Goal: Transaction & Acquisition: Subscribe to service/newsletter

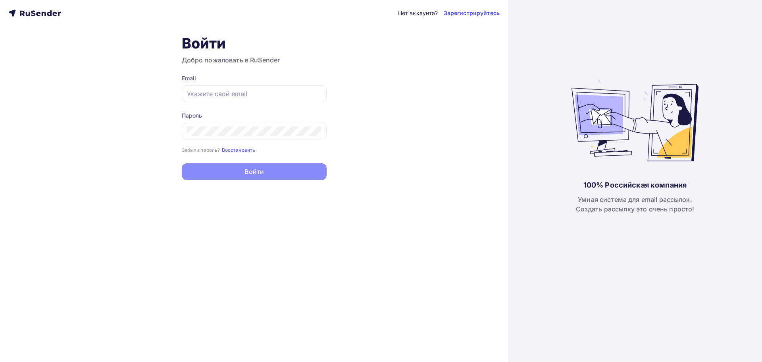
type input "[PERSON_NAME][EMAIL_ADDRESS][DOMAIN_NAME]"
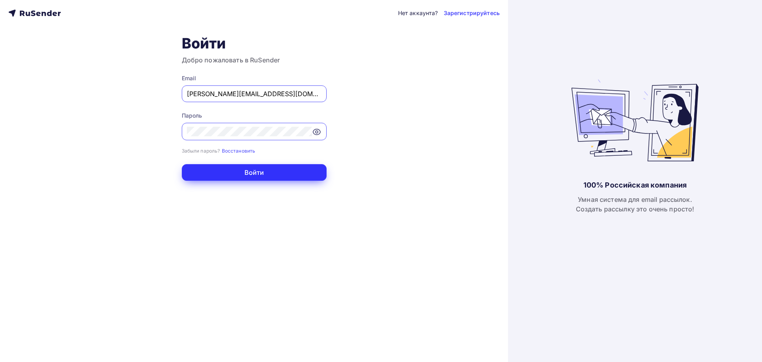
click at [278, 171] on button "Войти" at bounding box center [254, 172] width 145 height 17
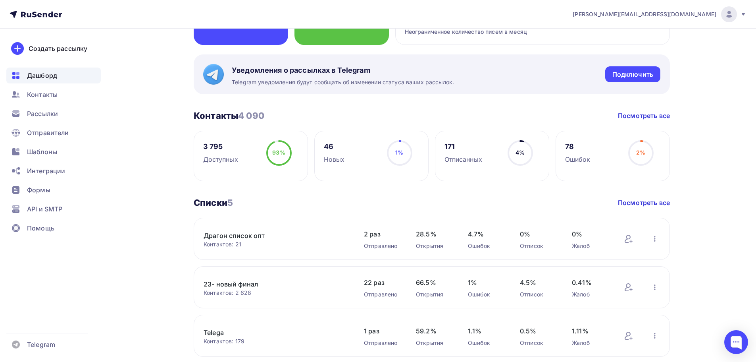
scroll to position [119, 0]
click at [54, 144] on div "Шаблоны" at bounding box center [53, 152] width 95 height 16
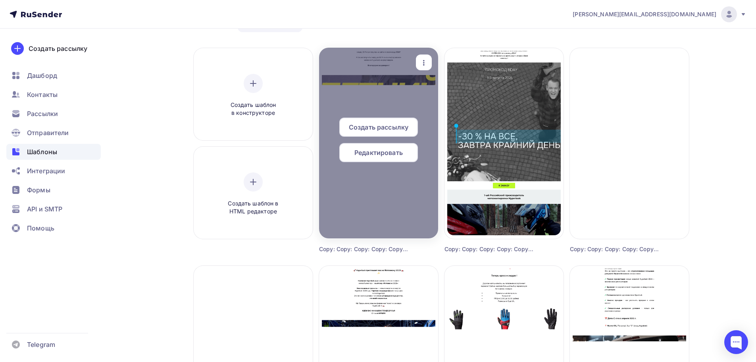
scroll to position [40, 0]
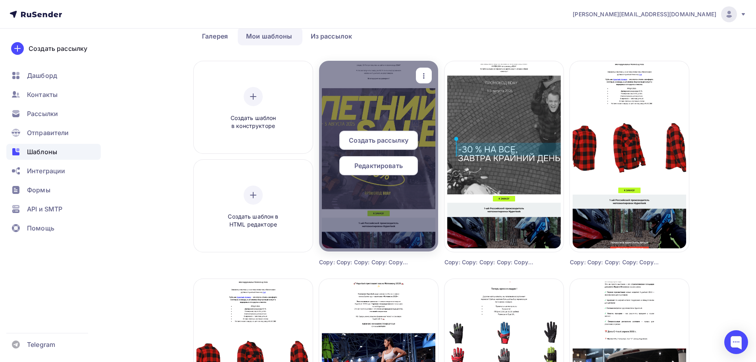
click at [422, 80] on icon "button" at bounding box center [424, 76] width 10 height 10
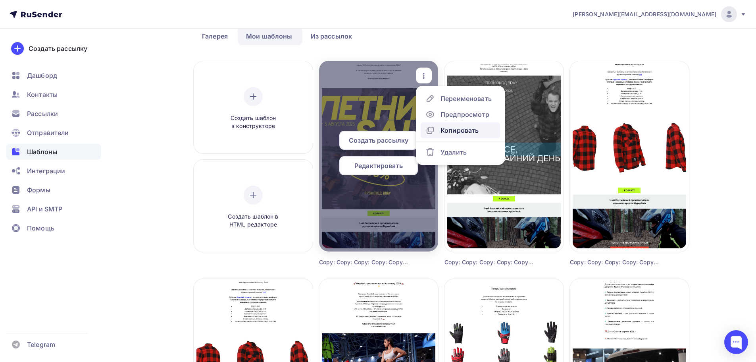
click at [442, 123] on link "Копировать" at bounding box center [460, 130] width 79 height 16
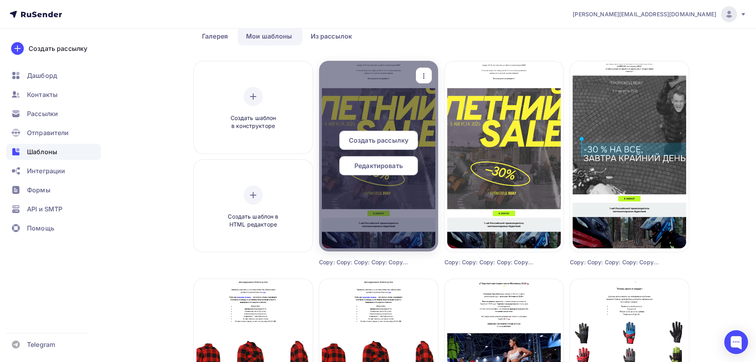
click at [392, 164] on span "Редактировать" at bounding box center [379, 166] width 48 height 10
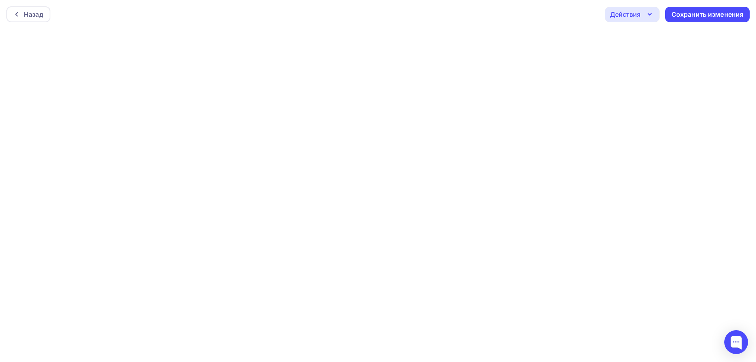
click at [650, 19] on div "Действия" at bounding box center [632, 14] width 55 height 15
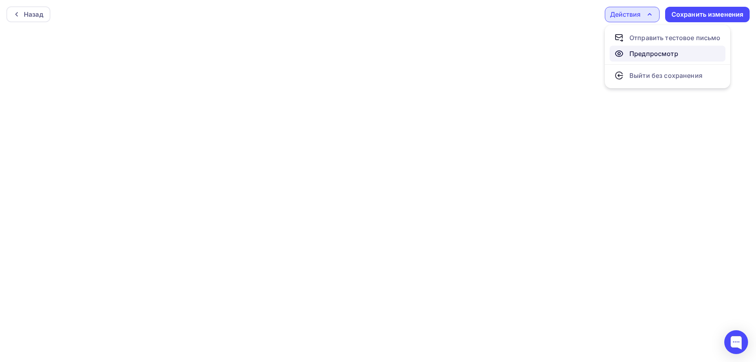
click at [649, 50] on div "Предпросмотр" at bounding box center [654, 54] width 49 height 10
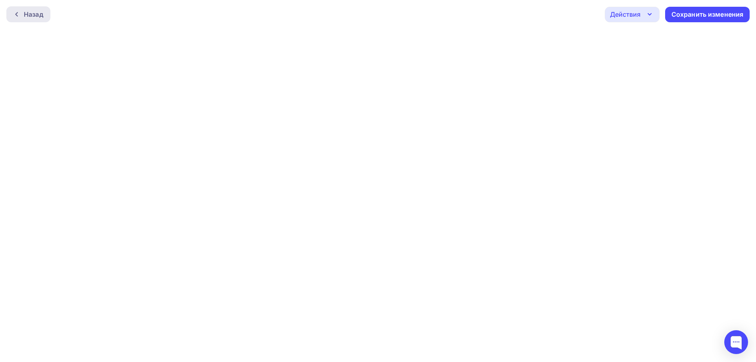
click at [10, 15] on div "Назад" at bounding box center [28, 14] width 44 height 16
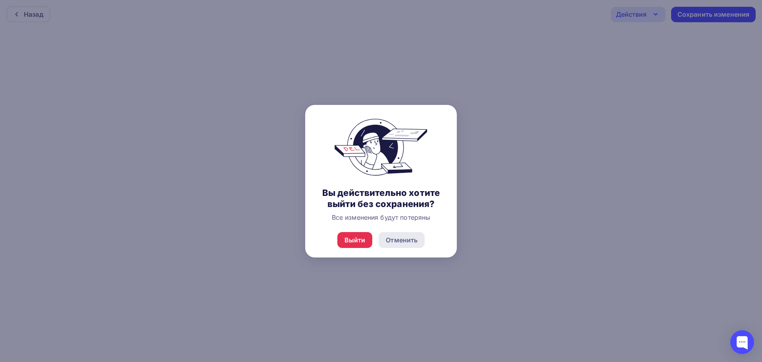
click at [396, 239] on div "Отменить" at bounding box center [402, 240] width 32 height 10
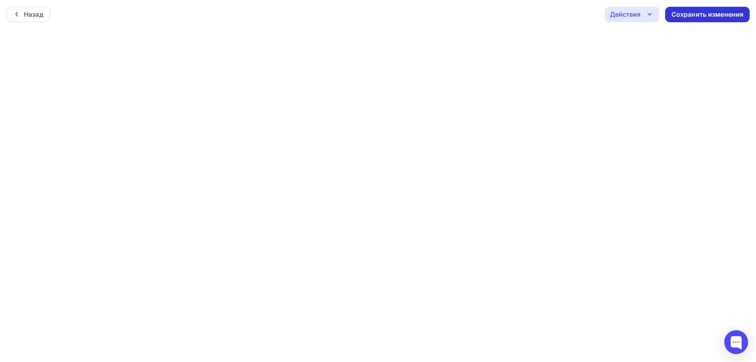
click at [688, 12] on div "Сохранить изменения" at bounding box center [708, 14] width 72 height 9
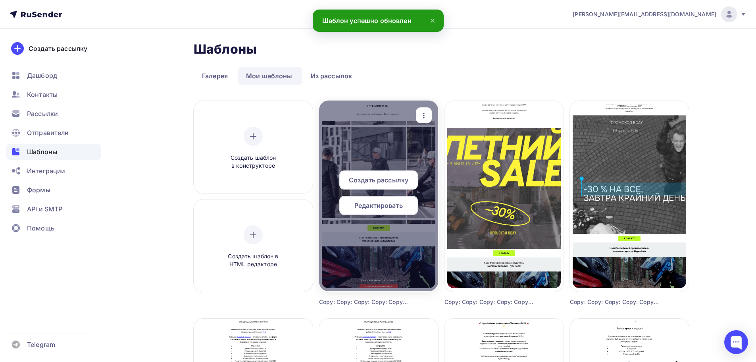
click at [396, 204] on span "Редактировать" at bounding box center [379, 206] width 48 height 10
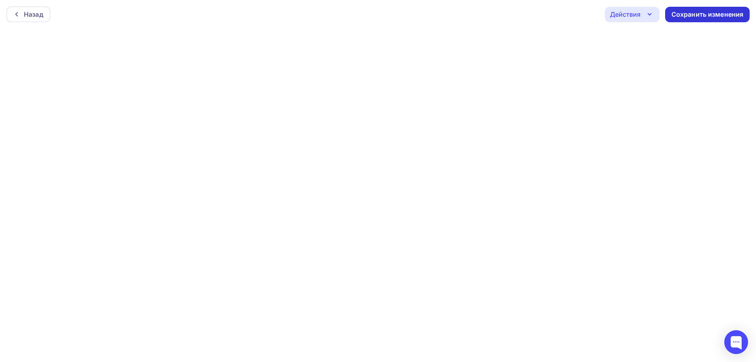
click at [681, 14] on div "Сохранить изменения" at bounding box center [708, 14] width 72 height 9
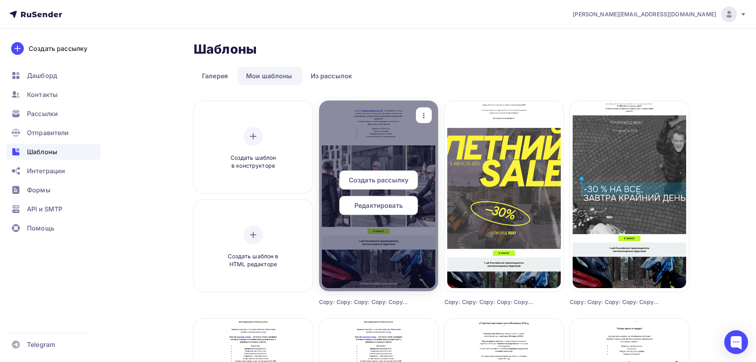
click at [408, 147] on div at bounding box center [378, 195] width 119 height 191
click at [406, 230] on div at bounding box center [378, 195] width 119 height 191
click at [392, 206] on span "Редактировать" at bounding box center [379, 206] width 48 height 10
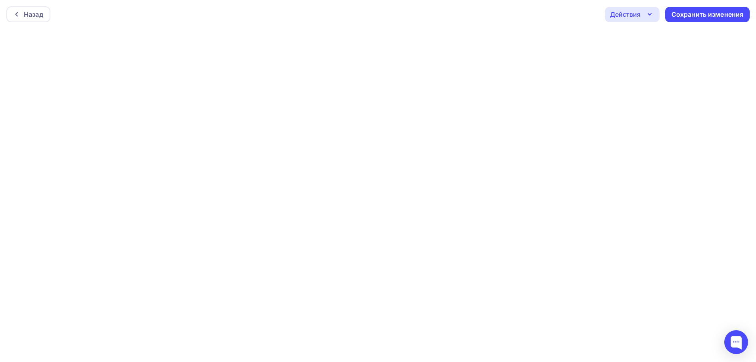
click at [638, 21] on div "Действия" at bounding box center [632, 14] width 55 height 15
click at [641, 37] on div "Отправить тестовое письмо" at bounding box center [675, 38] width 91 height 10
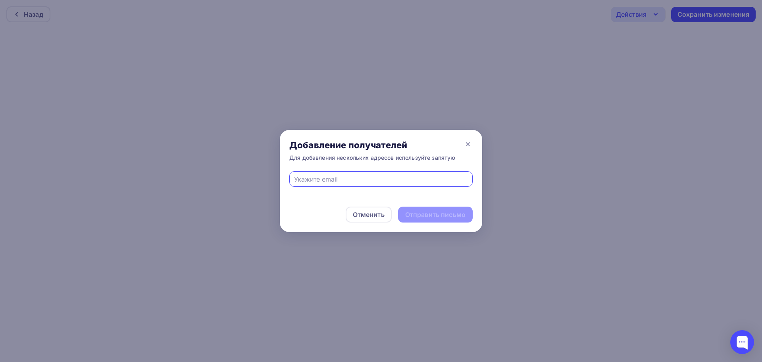
click at [364, 181] on input "text" at bounding box center [381, 179] width 174 height 10
click at [366, 179] on input "text" at bounding box center [381, 179] width 174 height 10
type input "leontim@mail.ru"
click at [412, 212] on div "Отправить письмо" at bounding box center [435, 214] width 60 height 9
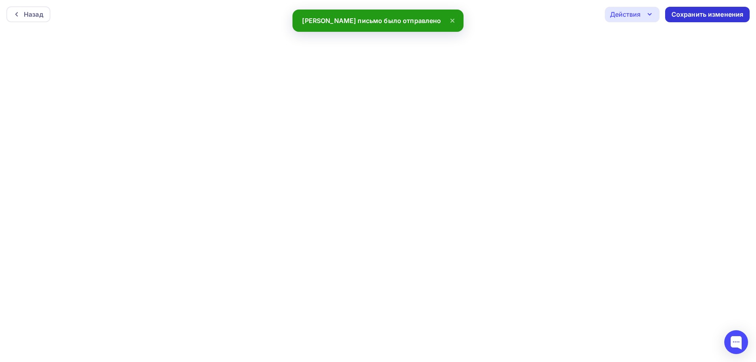
click at [699, 17] on div "Сохранить изменения" at bounding box center [708, 14] width 72 height 9
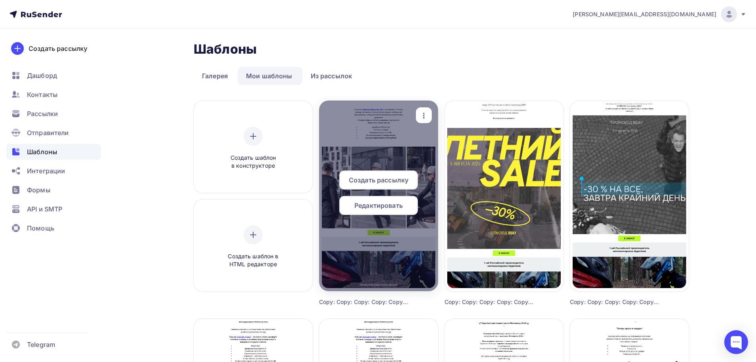
click at [405, 181] on span "Создать рассылку" at bounding box center [379, 180] width 60 height 10
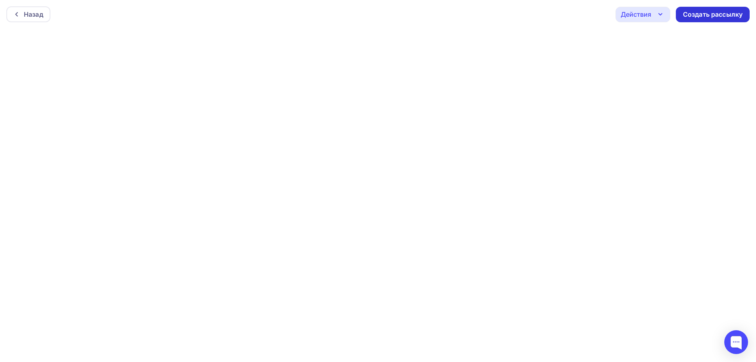
click at [706, 15] on div "Создать рассылку" at bounding box center [713, 14] width 60 height 9
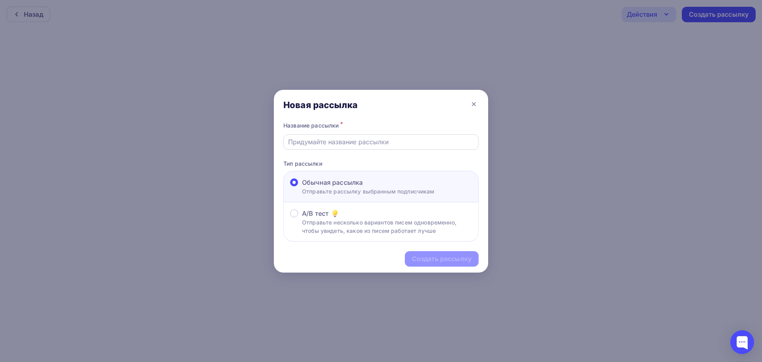
click at [431, 141] on input "text" at bounding box center [381, 142] width 186 height 10
type input "Розинца Мевиус эво 2 - 15.09.2025"
click at [444, 222] on p "Отправьте несколько вариантов писем одновременно, чтобы увидеть, какое из писем…" at bounding box center [387, 226] width 170 height 17
click at [302, 218] on input "A/B тест Отправьте несколько вариантов писем одновременно, чтобы увидеть, какое…" at bounding box center [302, 218] width 0 height 0
click at [442, 256] on div "Создать рассылку" at bounding box center [442, 258] width 60 height 9
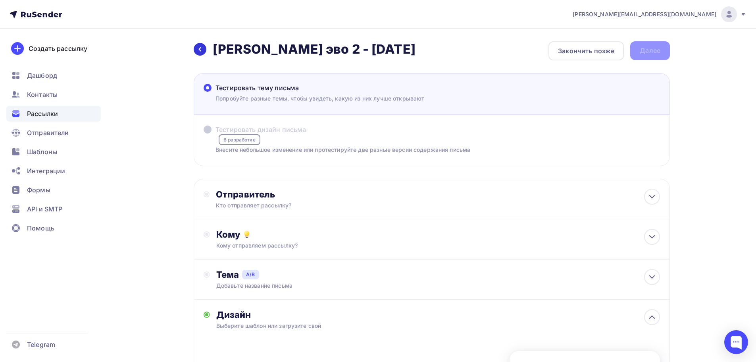
click at [204, 47] on div at bounding box center [200, 49] width 13 height 13
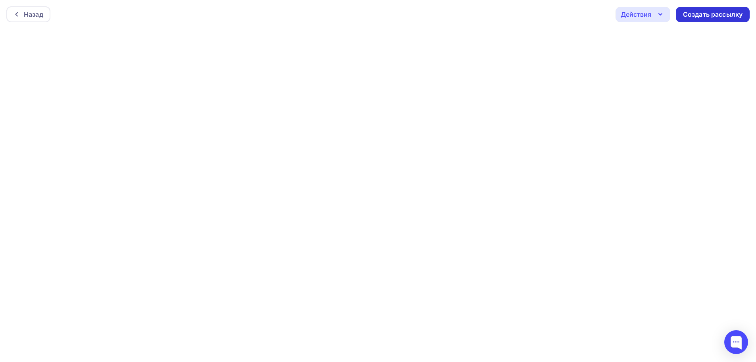
click at [694, 21] on div "Создать рассылку" at bounding box center [713, 14] width 74 height 15
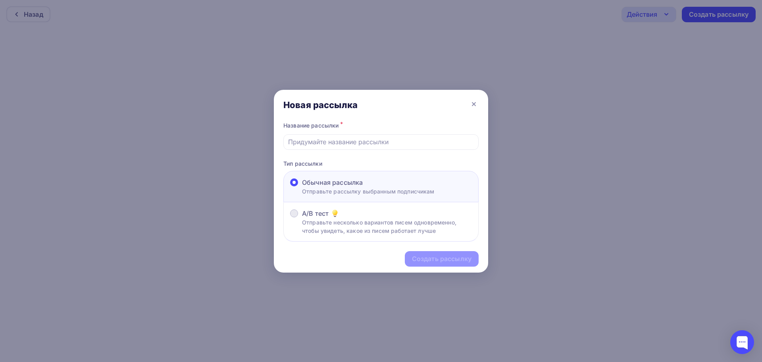
click at [364, 224] on p "Отправьте несколько вариантов писем одновременно, чтобы увидеть, какое из писем…" at bounding box center [387, 226] width 170 height 17
click at [302, 218] on input "A/B тест Отправьте несколько вариантов писем одновременно, чтобы увидеть, какое…" at bounding box center [302, 218] width 0 height 0
click at [409, 142] on input "text" at bounding box center [381, 142] width 186 height 10
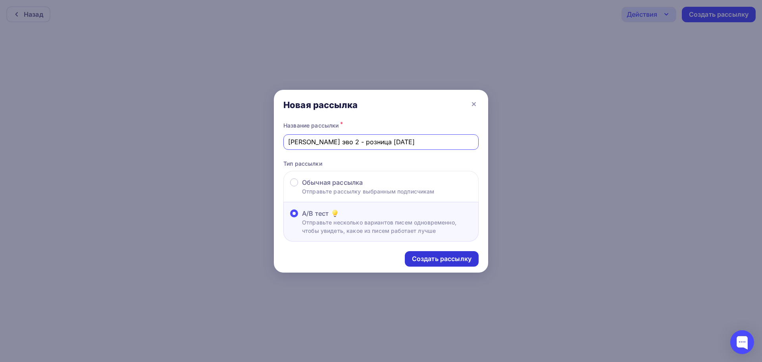
type input "мевиус эво 2 - розница [DATE]"
click at [450, 260] on div "Создать рассылку" at bounding box center [442, 258] width 60 height 9
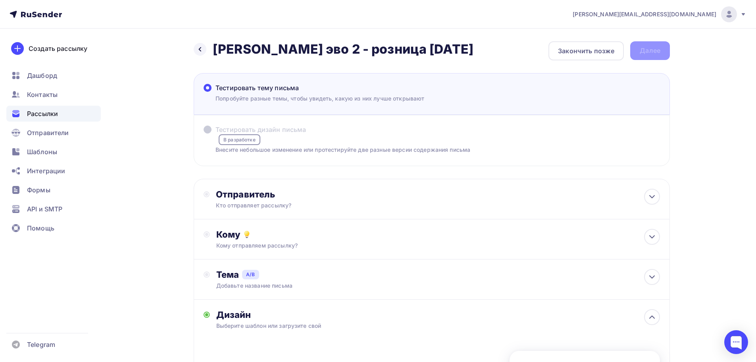
click at [286, 135] on label "Тестировать дизайн письма В разработке Внесите небольшое изменение или протести…" at bounding box center [337, 139] width 267 height 29
click at [321, 192] on div "Отправитель" at bounding box center [302, 194] width 172 height 11
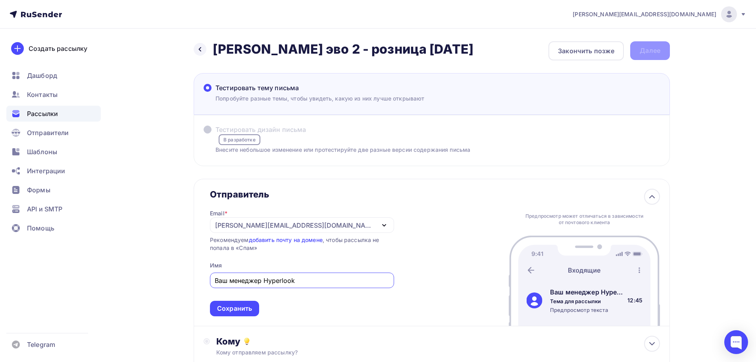
click at [315, 228] on div "[PERSON_NAME][EMAIL_ADDRESS][DOMAIN_NAME]" at bounding box center [302, 224] width 184 height 15
type input "Ваш менеджер Hyperlook"
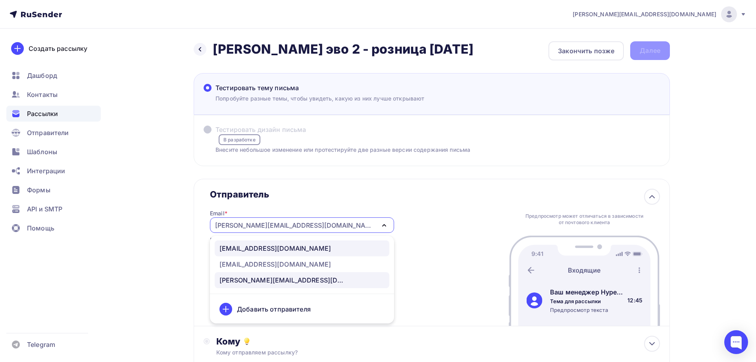
click at [289, 255] on link "kornienko@hyperlook.ru" at bounding box center [302, 248] width 175 height 16
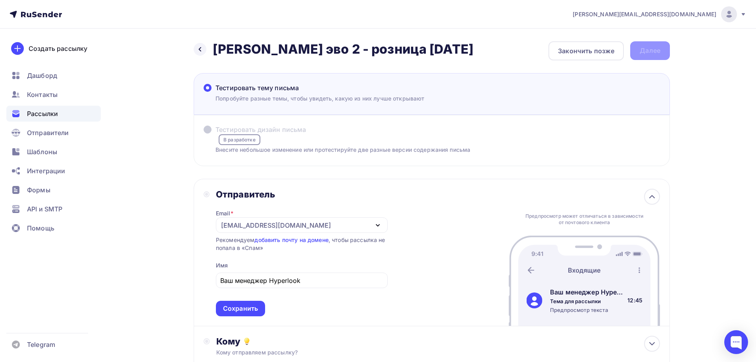
click at [288, 225] on div "kornienko@hyperlook.ru" at bounding box center [276, 225] width 110 height 10
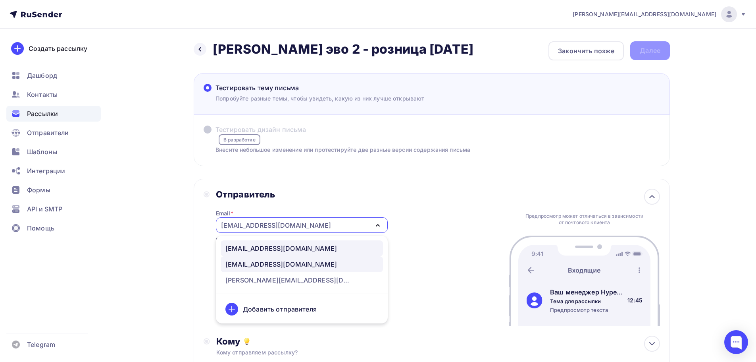
click at [257, 262] on div "info@hyperlook.ru" at bounding box center [282, 264] width 112 height 10
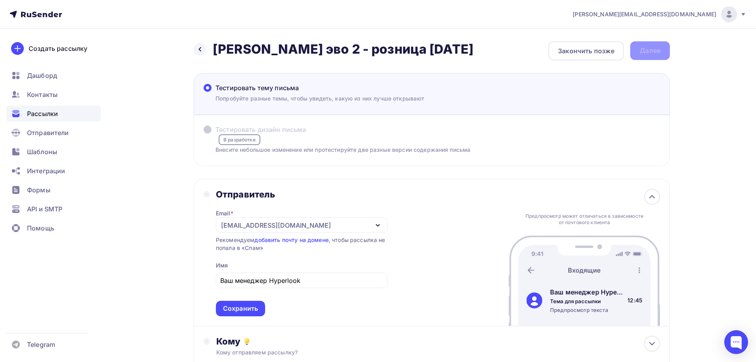
click at [189, 235] on div "Назад мевиус эво 2 - розница 15.08.2025 мевиус эво 2 - розница 15.08.2025 Закон…" at bounding box center [378, 351] width 651 height 645
click at [239, 310] on div "Сохранить" at bounding box center [240, 308] width 35 height 9
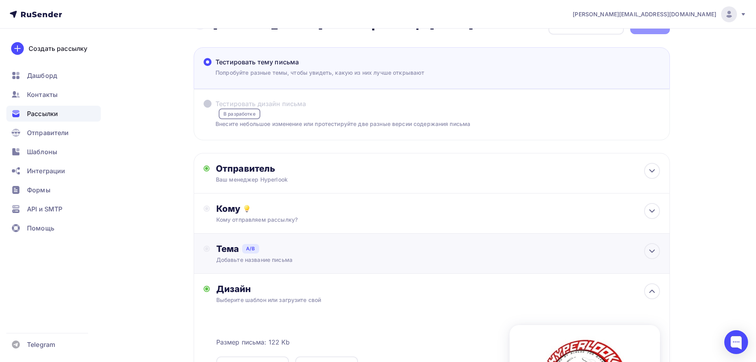
scroll to position [40, 0]
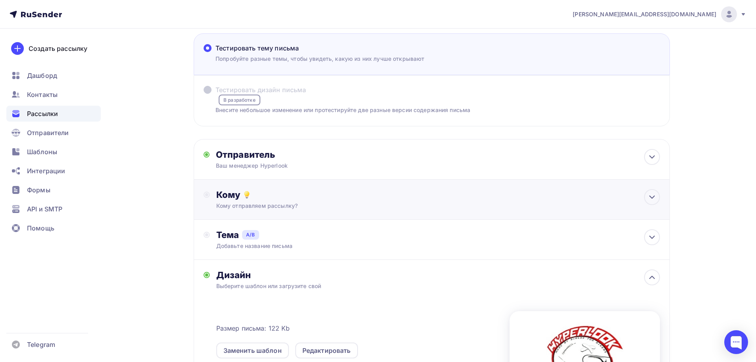
click at [253, 196] on div "Кому" at bounding box center [438, 194] width 444 height 11
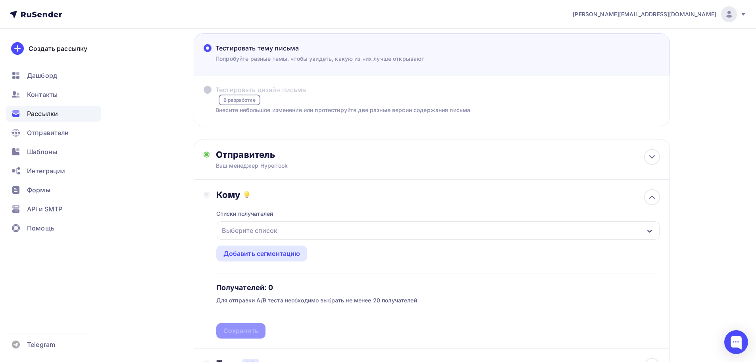
click at [270, 229] on div "Выберите список" at bounding box center [250, 230] width 62 height 14
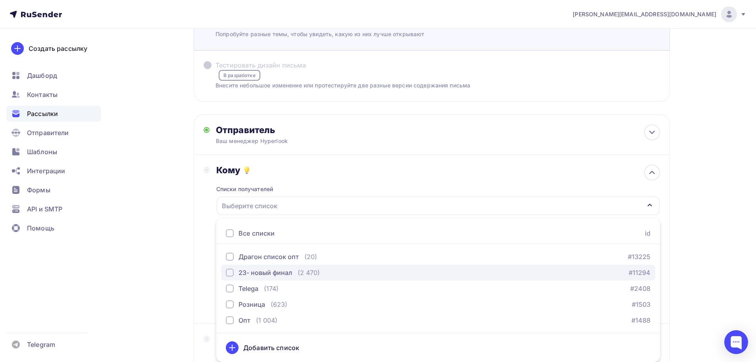
click at [320, 272] on div "23- новый финал (2 470) #11294" at bounding box center [438, 273] width 425 height 10
click at [165, 268] on div "Назад мевиус эво 2 - розница 15.08.2025 мевиус эво 2 - розница 15.08.2025 Закон…" at bounding box center [378, 297] width 651 height 666
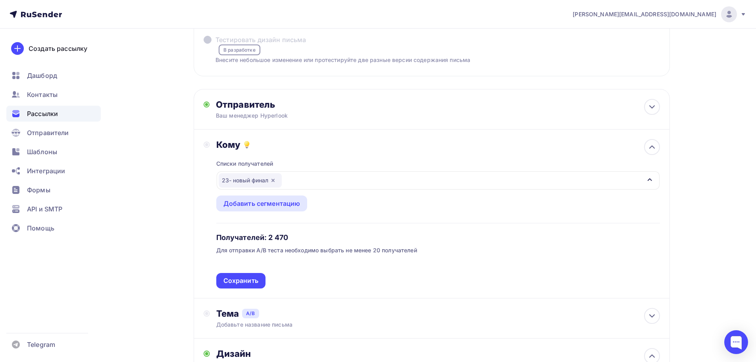
scroll to position [104, 0]
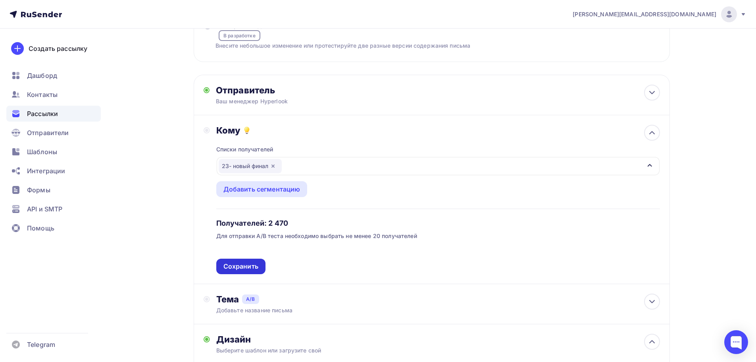
click at [221, 264] on div "Сохранить" at bounding box center [240, 266] width 49 height 15
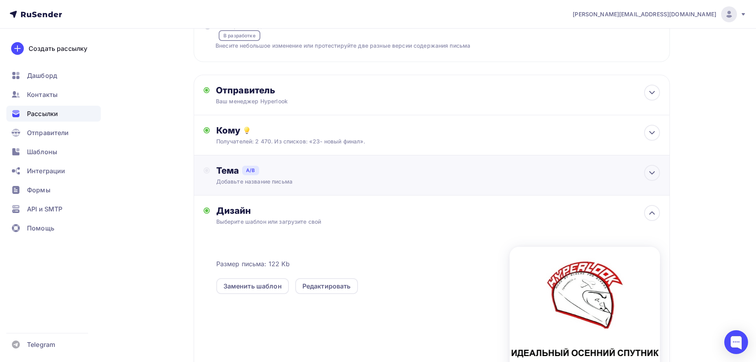
click at [223, 173] on div "Тема A/B" at bounding box center [438, 170] width 444 height 11
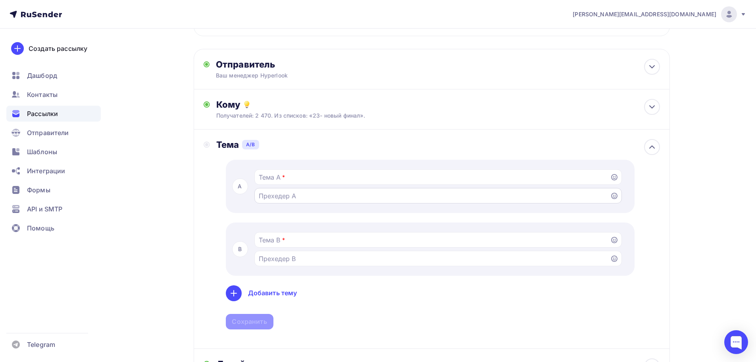
scroll to position [144, 0]
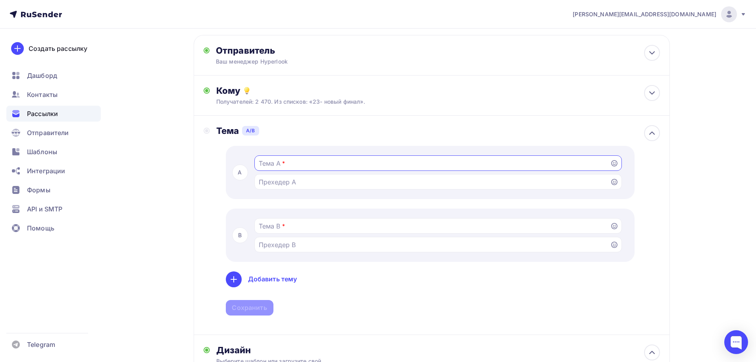
click at [288, 166] on input "Тестировать тему письма Попробуйте разные темы, чтобы увидеть, какую из них луч…" at bounding box center [432, 163] width 347 height 10
type input "B"
type input "И"
type input "Т"
type input "В"
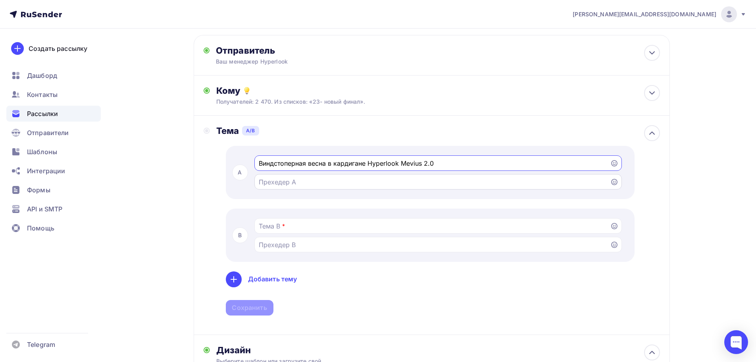
type input "Виндстоперная весна в кардигане Hyperlook Mevius 2.0"
click at [285, 177] on input "Тестировать тему письма Попробуйте разные темы, чтобы увидеть, какую из них луч…" at bounding box center [432, 182] width 347 height 10
type input "E"
type input "Уже в наличии !"
click at [282, 224] on span "*" at bounding box center [283, 226] width 3 height 8
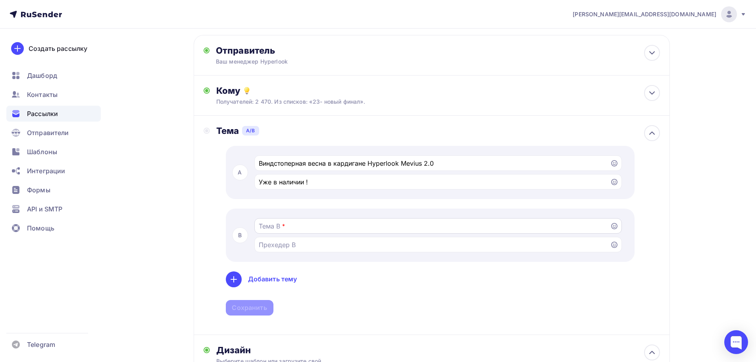
click at [286, 230] on input "Тестировать тему письма Попробуйте разные темы, чтобы увидеть, какую из них луч…" at bounding box center [432, 226] width 347 height 10
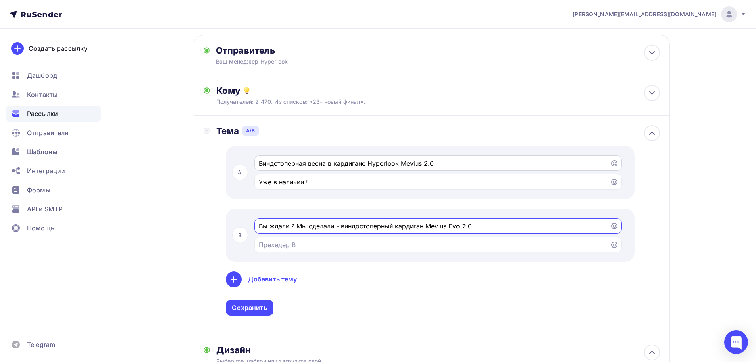
type input "Вы ждали ? Мы сделали - виндостоперный кардиган Mevius Evo 2.0"
click at [421, 165] on input "Виндстоперная весна в кардигане Hyperlook Mevius 2.0" at bounding box center [432, 163] width 347 height 10
type input "Виндстоперная весна в кардигане Hyperlook Mevius Evo 2.0"
drag, startPoint x: 291, startPoint y: 225, endPoint x: 227, endPoint y: 231, distance: 64.2
click at [227, 231] on div "B Вы ждали ? Мы сделали - виндостоперный кардиган Mevius Evo 2.0" at bounding box center [430, 234] width 409 height 53
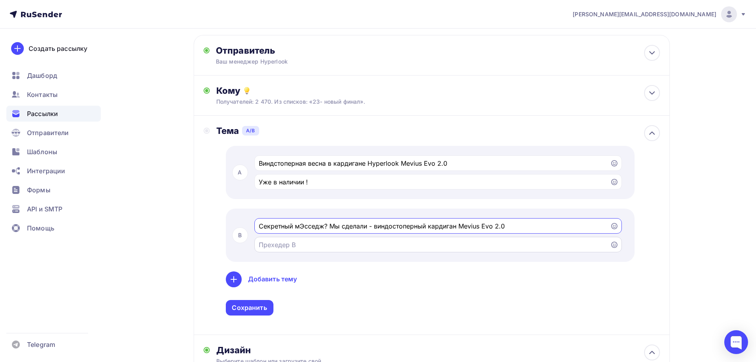
type input "Секретный мЭсседж? Мы сделали - виндостоперный кардиган Mevius Evo 2.0"
click at [310, 251] on div at bounding box center [439, 244] width 368 height 15
click at [320, 246] on input "Тестировать тему письма Попробуйте разные темы, чтобы увидеть, какую из них луч…" at bounding box center [432, 245] width 347 height 10
type input "С"
type input "В"
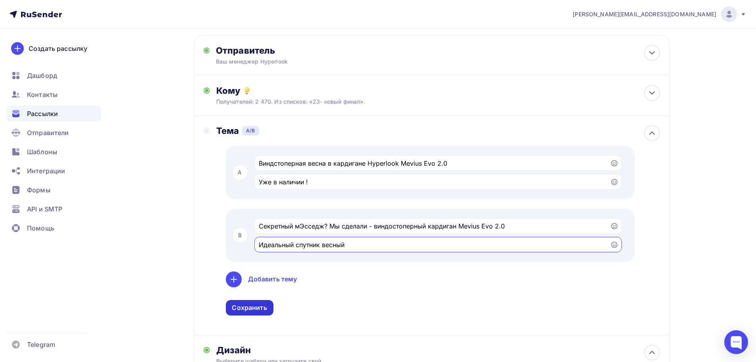
type input "Идеальный спутник весный"
click at [266, 310] on div "Сохранить" at bounding box center [249, 307] width 35 height 9
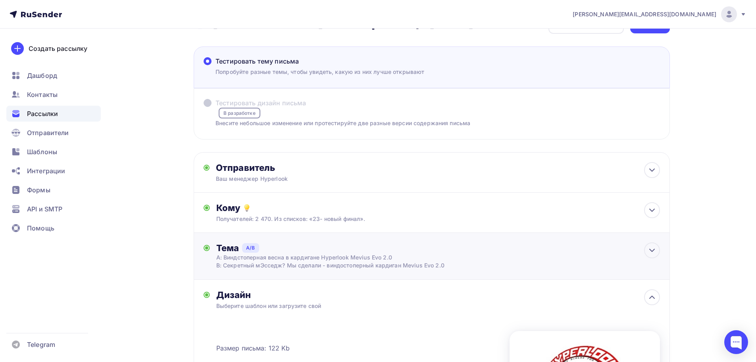
scroll to position [0, 0]
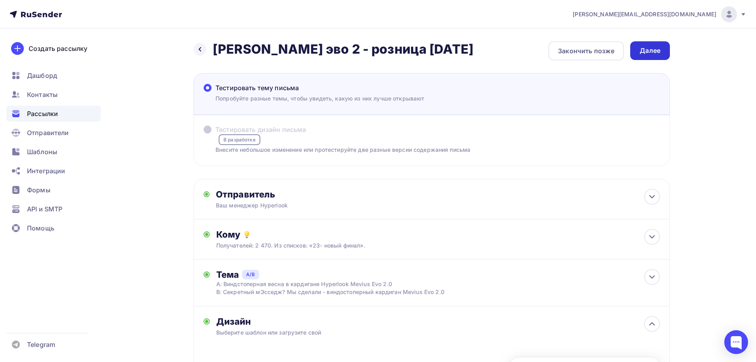
click at [660, 51] on div "Далее" at bounding box center [650, 50] width 21 height 9
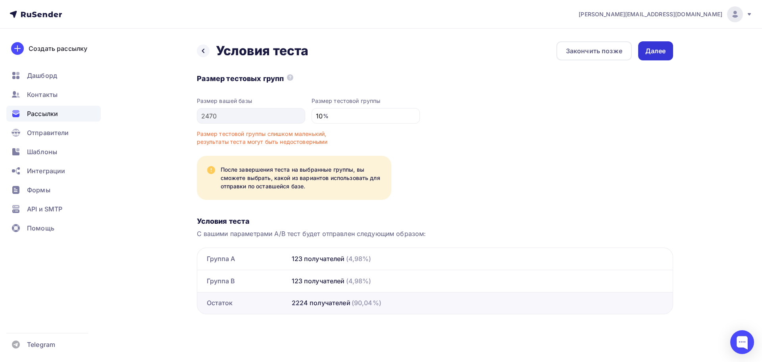
click at [658, 50] on div "Далее" at bounding box center [656, 50] width 21 height 9
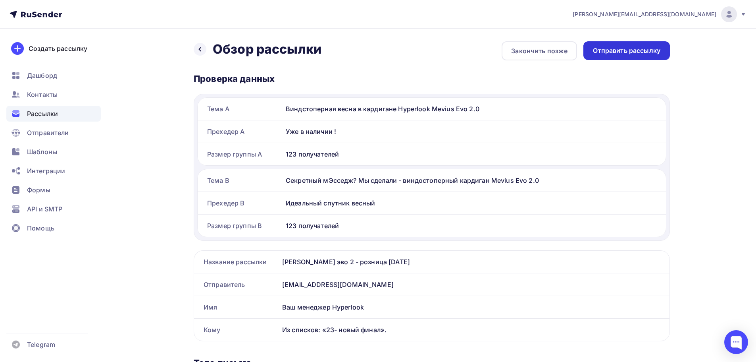
click at [625, 51] on div "Отправить рассылку" at bounding box center [627, 50] width 68 height 9
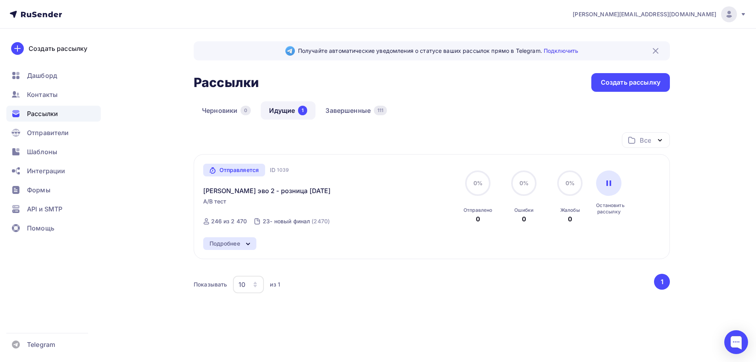
click at [247, 241] on icon at bounding box center [248, 244] width 10 height 10
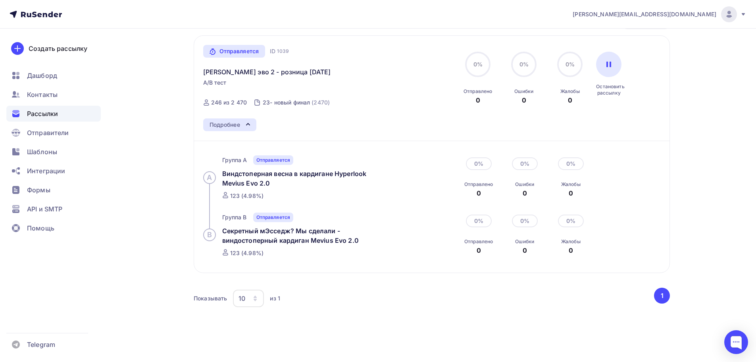
scroll to position [119, 0]
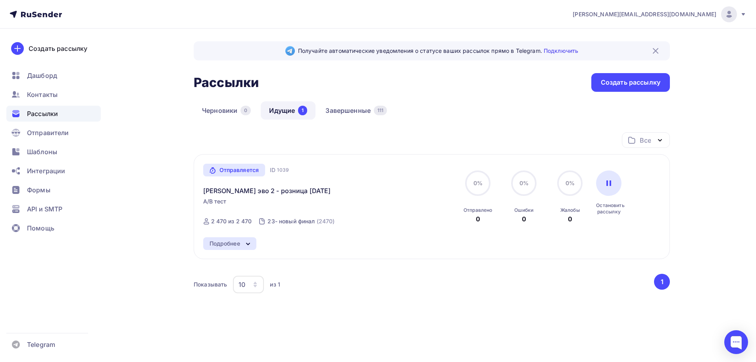
click at [252, 247] on icon at bounding box center [248, 244] width 10 height 10
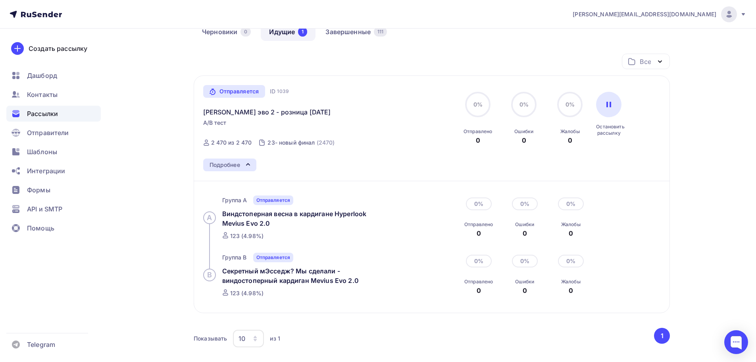
scroll to position [79, 0]
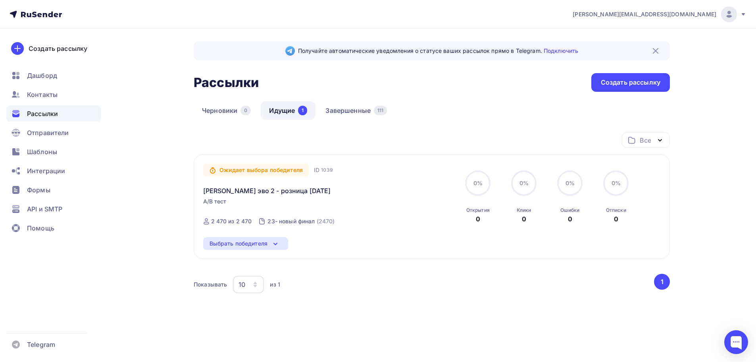
click at [276, 241] on icon at bounding box center [276, 244] width 10 height 10
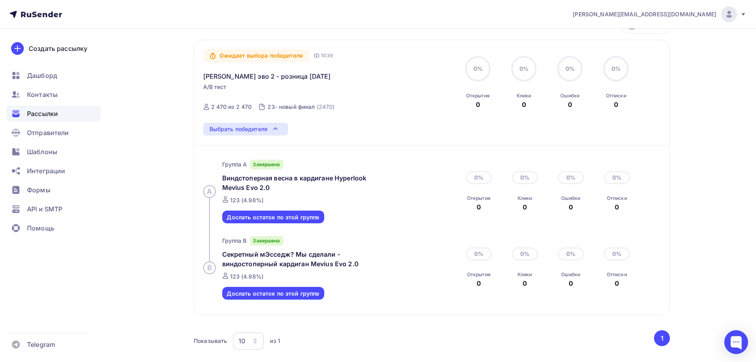
scroll to position [119, 0]
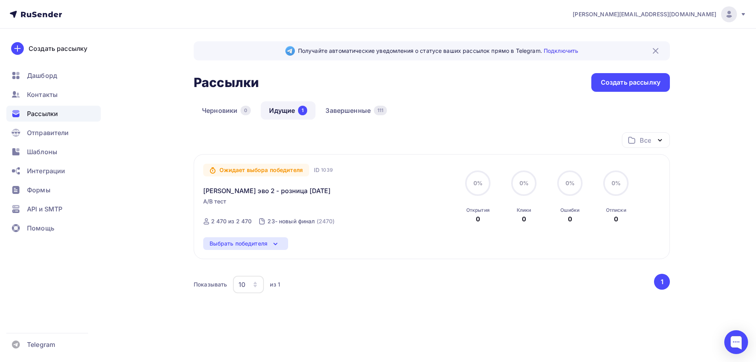
click at [280, 241] on icon at bounding box center [276, 244] width 10 height 10
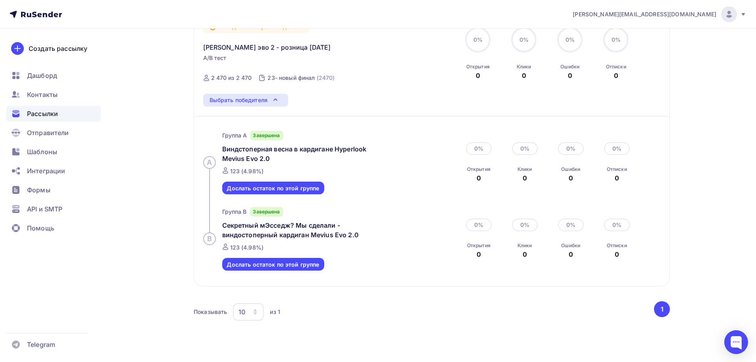
scroll to position [104, 0]
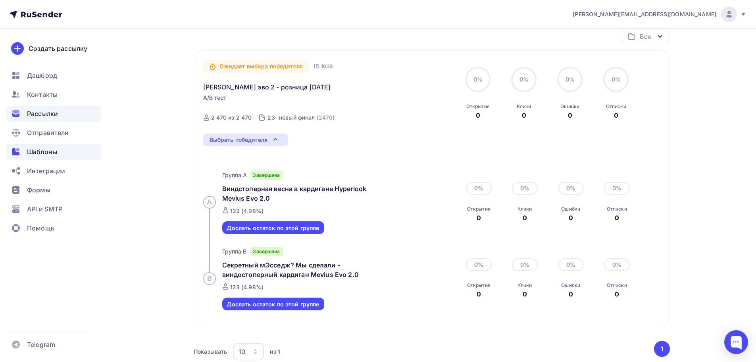
click at [46, 154] on span "Шаблоны" at bounding box center [42, 152] width 30 height 10
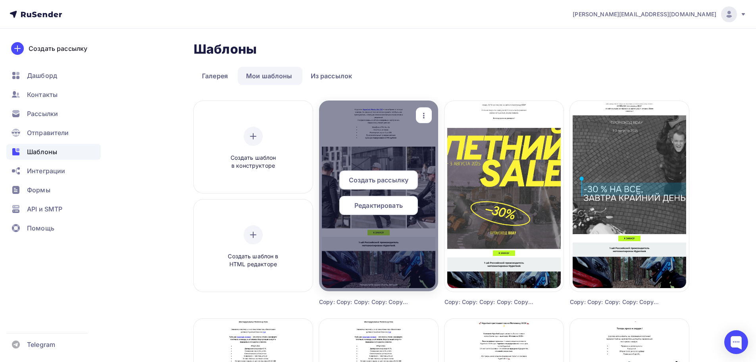
click at [425, 116] on icon "button" at bounding box center [424, 116] width 10 height 10
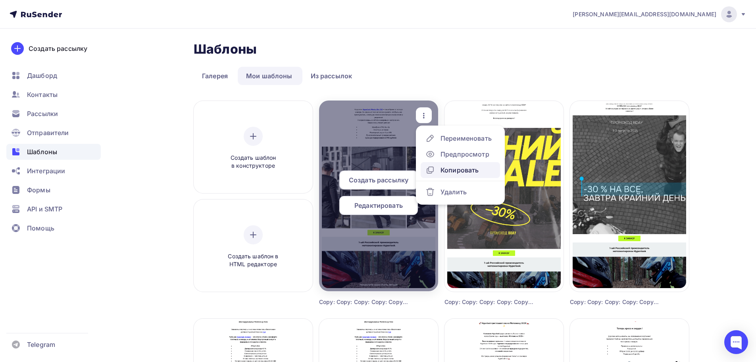
click at [455, 166] on div "Копировать" at bounding box center [460, 170] width 38 height 10
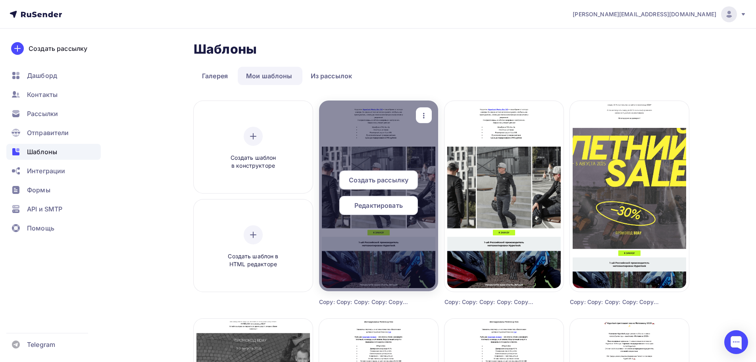
click at [394, 181] on span "Создать рассылку" at bounding box center [379, 180] width 60 height 10
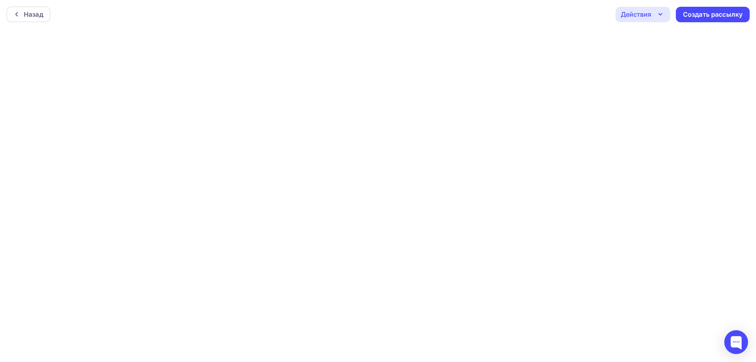
click at [489, 14] on div "Назад Действия Отправить тестовое письмо Предпросмотр Сохранить в Мои шаблоны В…" at bounding box center [378, 14] width 756 height 29
click at [658, 15] on icon "button" at bounding box center [661, 15] width 10 height 10
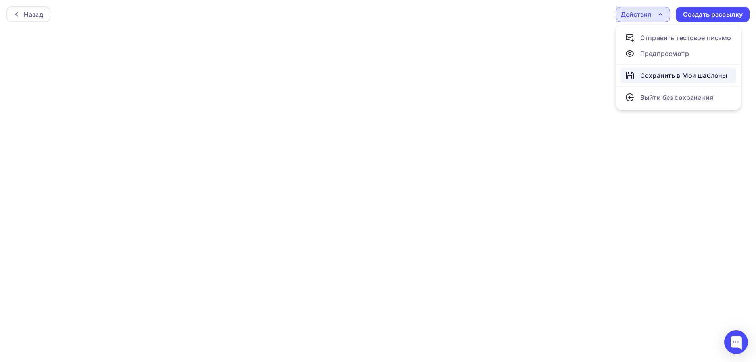
click at [674, 76] on div "Сохранить в Мои шаблоны" at bounding box center [684, 76] width 87 height 10
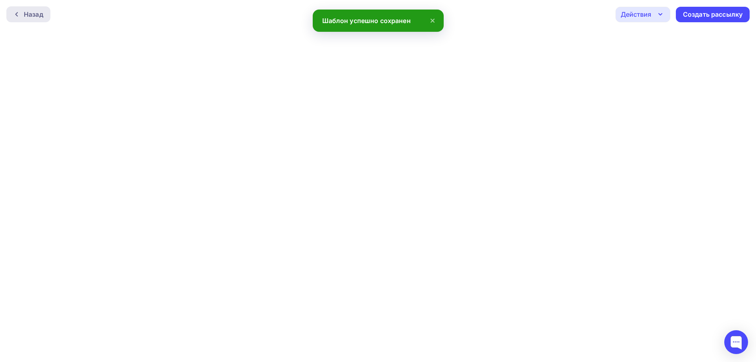
click at [32, 14] on div "Назад" at bounding box center [33, 15] width 19 height 10
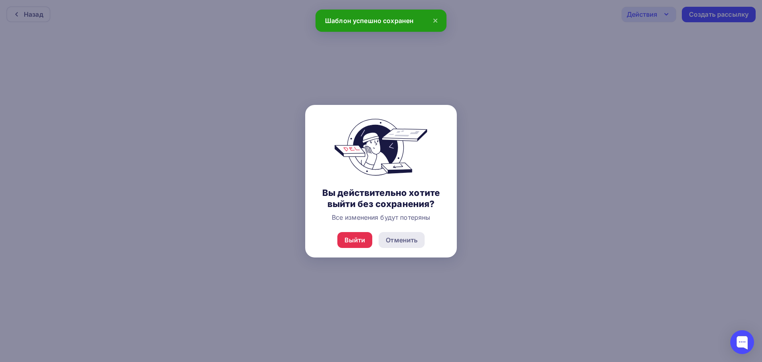
click at [403, 241] on div "Отменить" at bounding box center [402, 240] width 32 height 10
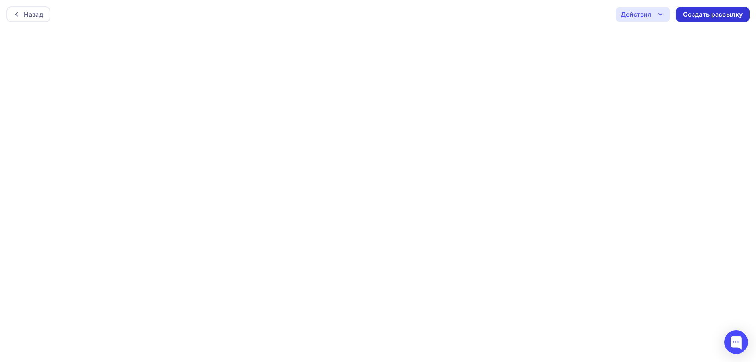
click at [697, 14] on div "Создать рассылку" at bounding box center [713, 14] width 60 height 9
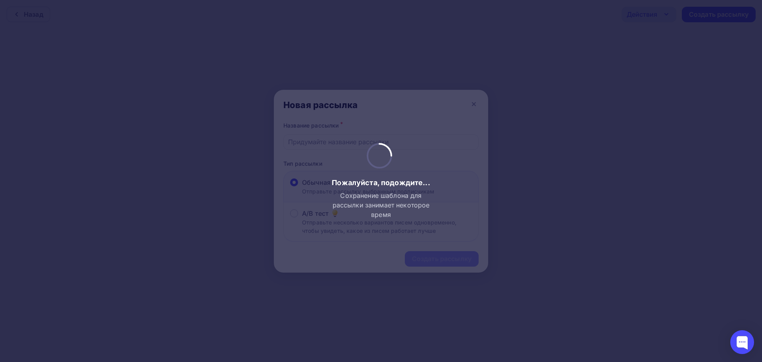
click at [472, 101] on div at bounding box center [381, 181] width 762 height 362
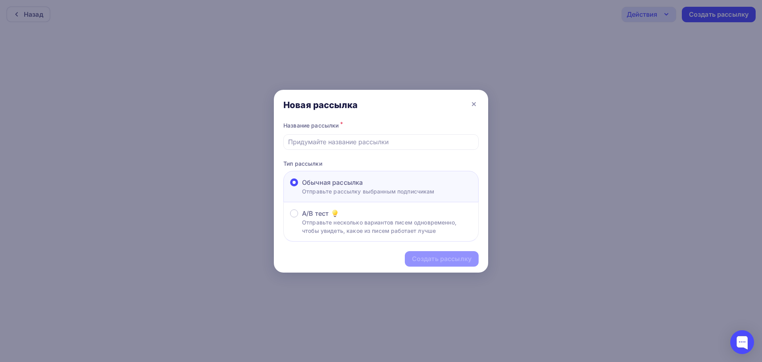
click at [473, 102] on icon at bounding box center [474, 104] width 10 height 10
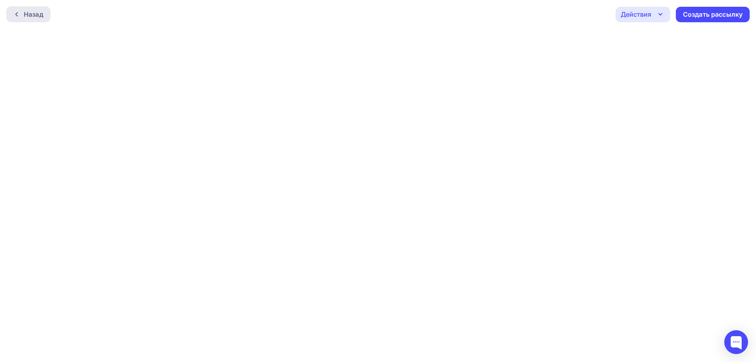
click at [14, 13] on icon at bounding box center [17, 14] width 6 height 6
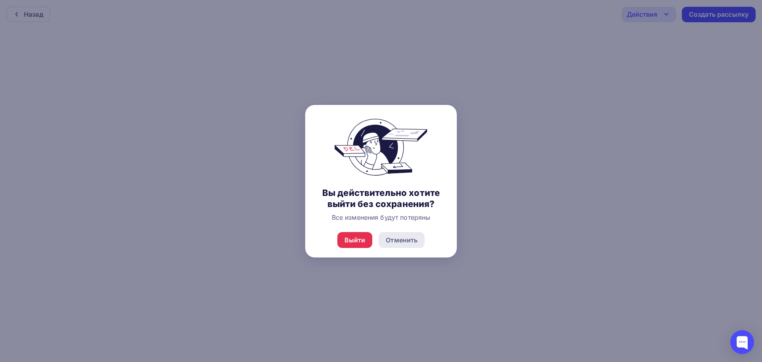
click at [404, 242] on div "Отменить" at bounding box center [402, 240] width 32 height 10
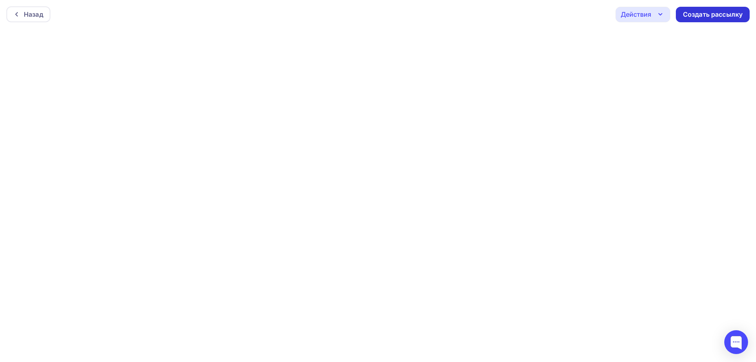
click at [719, 17] on div "Создать рассылку" at bounding box center [713, 14] width 60 height 9
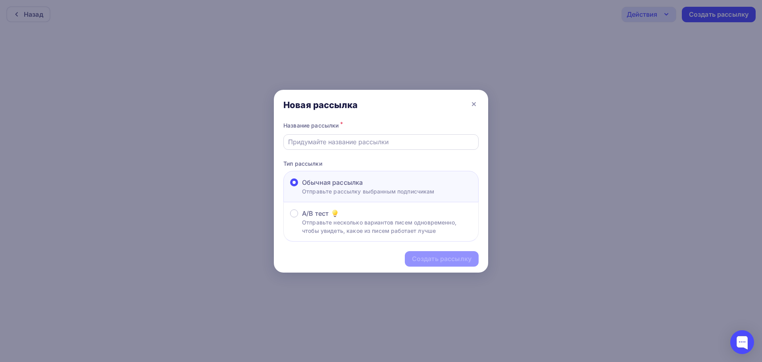
drag, startPoint x: 380, startPoint y: 142, endPoint x: 385, endPoint y: 139, distance: 6.1
click at [380, 142] on input "text" at bounding box center [381, 142] width 186 height 10
type input "Э"
type input "О"
type input "п"
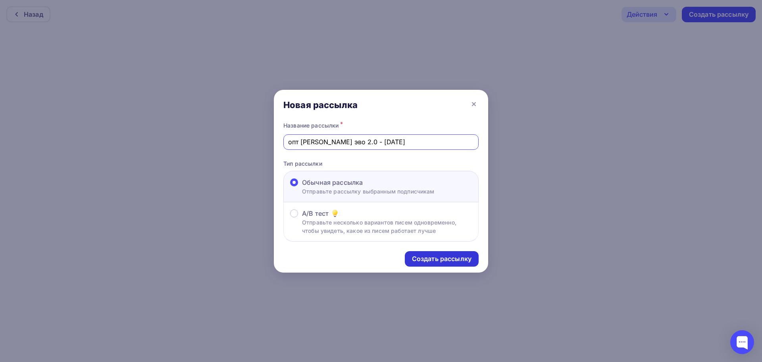
type input "опт мевиус эво 2.0 - [DATE]"
click at [433, 253] on div "Создать рассылку" at bounding box center [442, 258] width 74 height 15
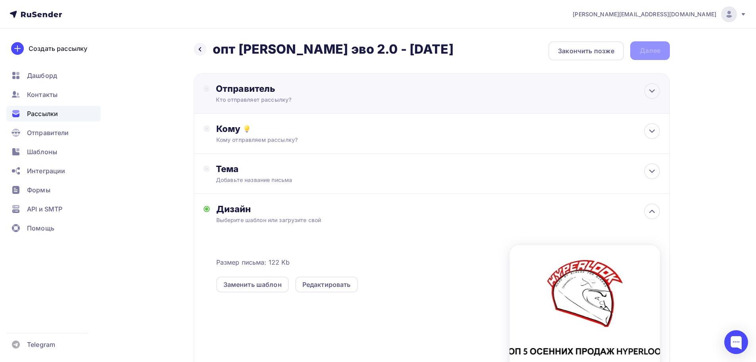
click at [257, 80] on div "Отправитель Кто отправляет рассылку? Email * leontiev@hyperlook.ru kornienko@hy…" at bounding box center [432, 93] width 477 height 41
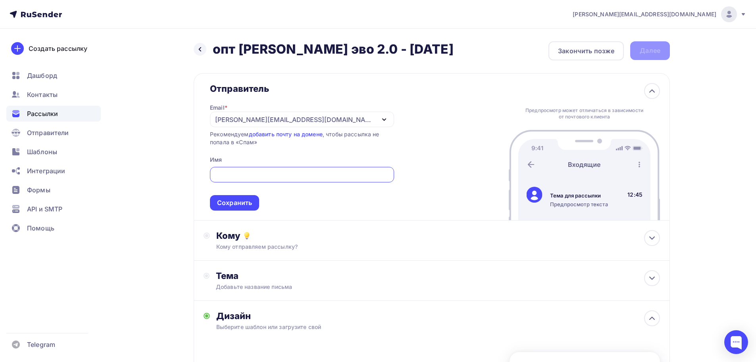
click at [264, 117] on div "[PERSON_NAME][EMAIL_ADDRESS][DOMAIN_NAME]" at bounding box center [295, 120] width 160 height 10
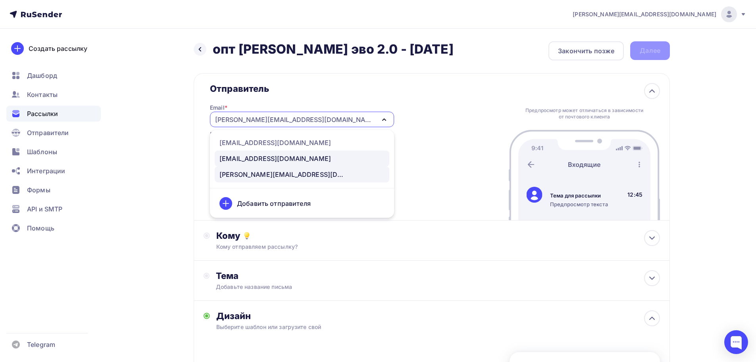
click at [261, 155] on div "info@hyperlook.ru" at bounding box center [276, 159] width 112 height 10
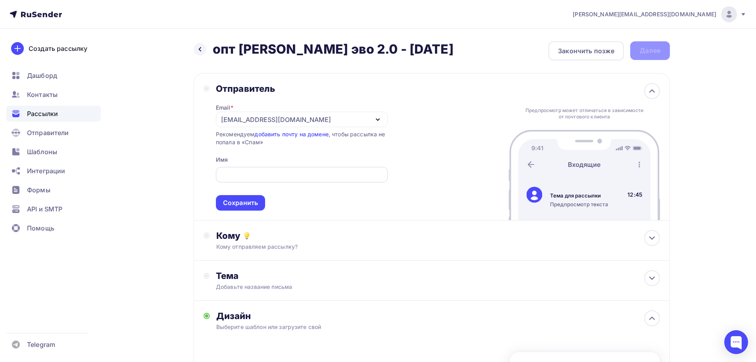
click at [252, 171] on input "text" at bounding box center [301, 175] width 163 height 10
type input "Ваш менеджер Hyperlook"
click at [230, 206] on div "Сохранить" at bounding box center [240, 202] width 35 height 9
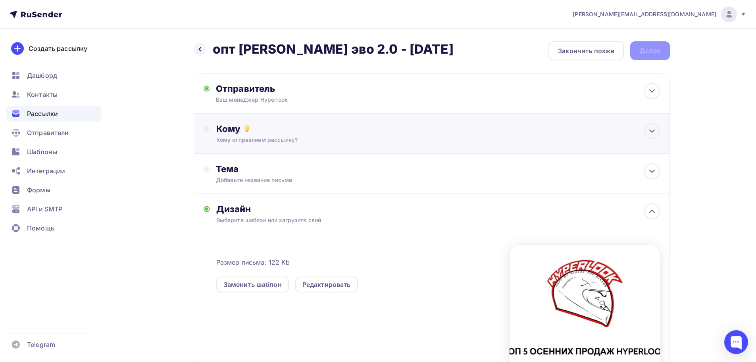
click at [228, 134] on div "Кому" at bounding box center [438, 128] width 444 height 11
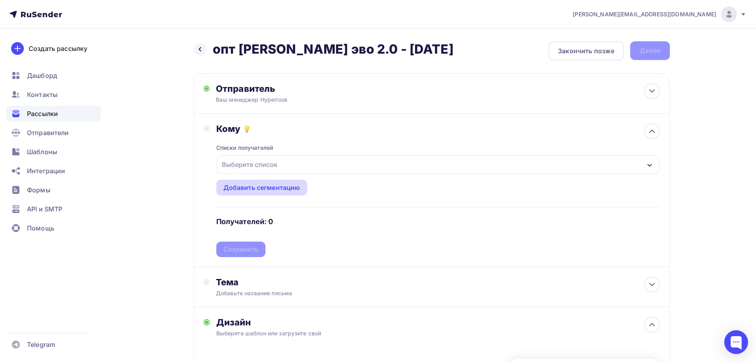
click at [257, 183] on div "Добавить сегментацию" at bounding box center [262, 188] width 77 height 10
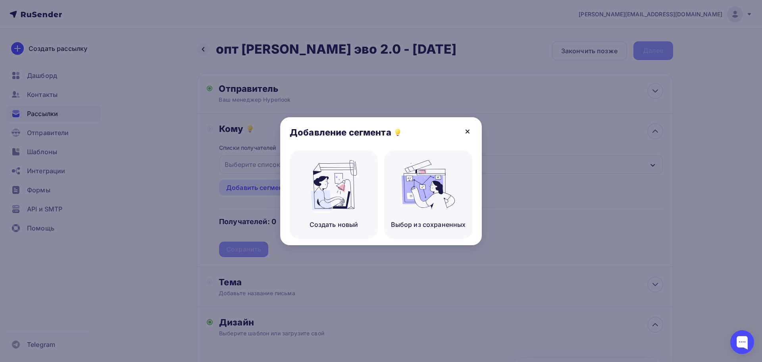
click at [469, 127] on icon at bounding box center [468, 132] width 10 height 10
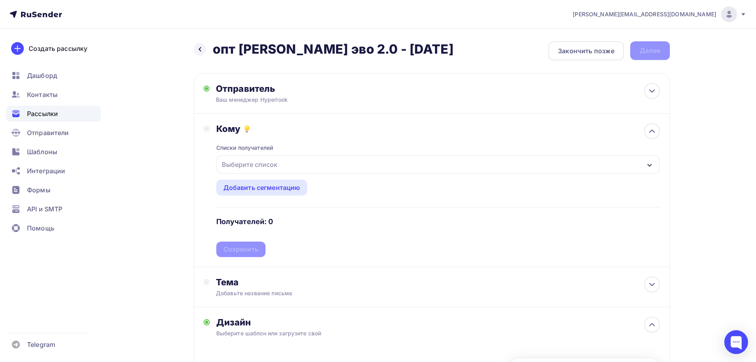
click at [368, 163] on div "Выберите список" at bounding box center [438, 164] width 443 height 18
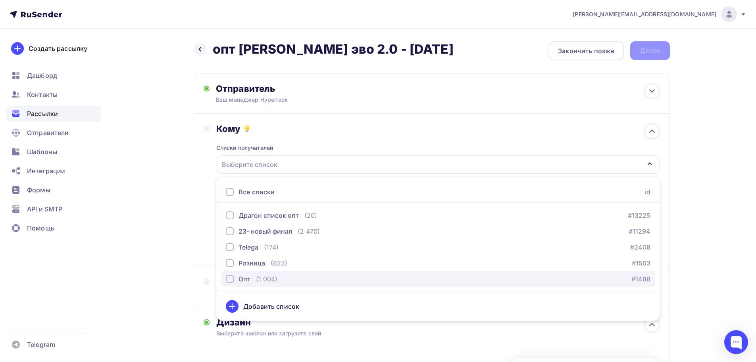
click at [266, 279] on div "(1 004)" at bounding box center [266, 279] width 21 height 10
click at [165, 228] on div "Назад опт мевиус эво 2.0 - 15.09.2025 опт мевиус эво 2.0 - 15.09.2025 Закончить…" at bounding box center [378, 301] width 651 height 545
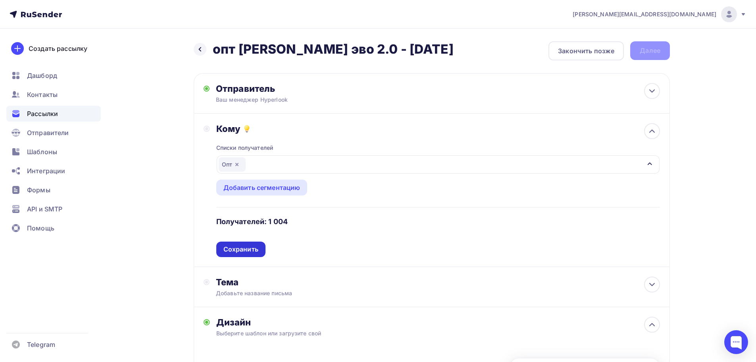
click at [240, 252] on div "Сохранить" at bounding box center [241, 249] width 35 height 9
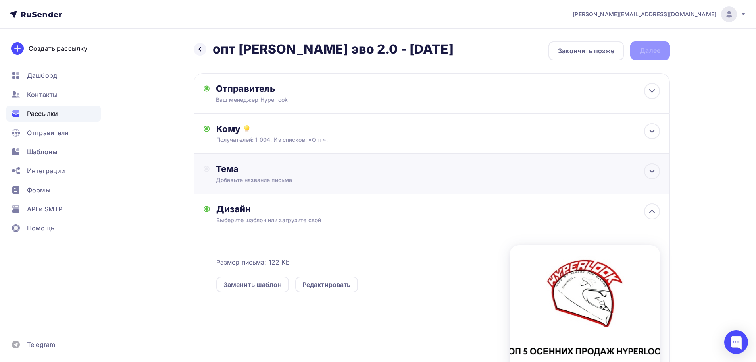
click at [239, 177] on div "Добавьте название письма" at bounding box center [286, 180] width 141 height 8
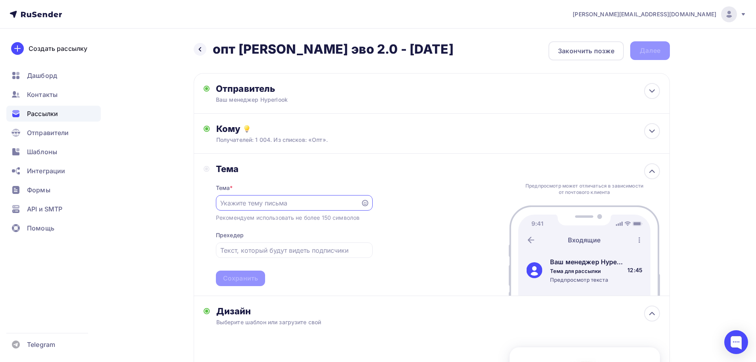
click at [253, 203] on input "text" at bounding box center [288, 203] width 136 height 10
type input "J"
type input """
type input "Э"
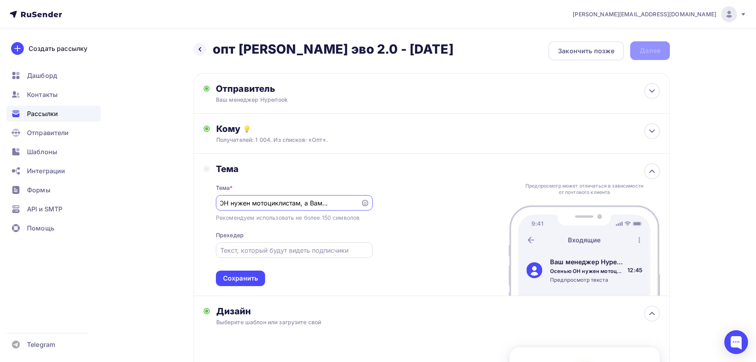
type input "Осенью ОН нужен мотоциклистам, а Вам продажи !"
click at [272, 254] on input "text" at bounding box center [294, 250] width 148 height 10
type input "У"
type input "Mevius Evo 2.0 в наличии !"
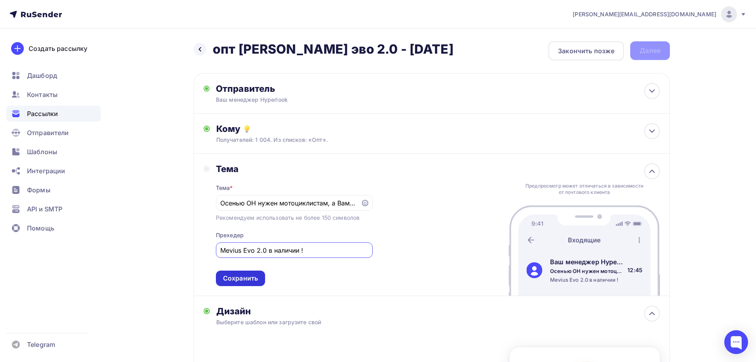
click at [254, 273] on div "Сохранить" at bounding box center [240, 277] width 49 height 15
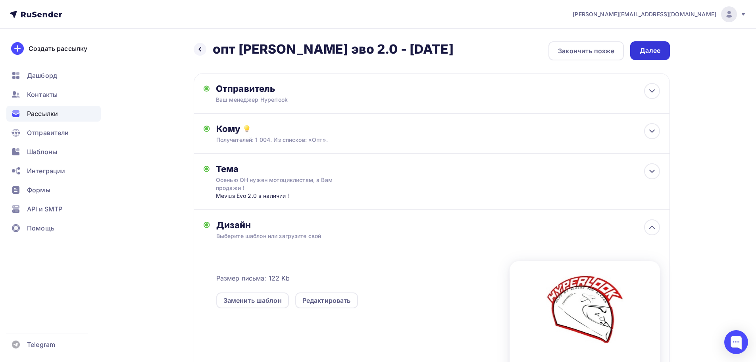
click at [656, 54] on div "Далее" at bounding box center [650, 50] width 21 height 9
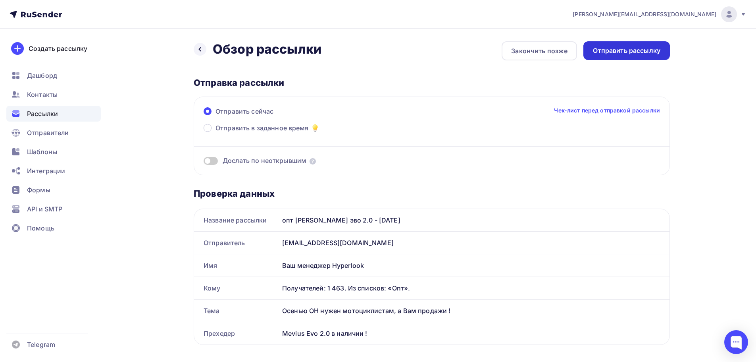
click at [642, 52] on div "Отправить рассылку" at bounding box center [627, 50] width 68 height 9
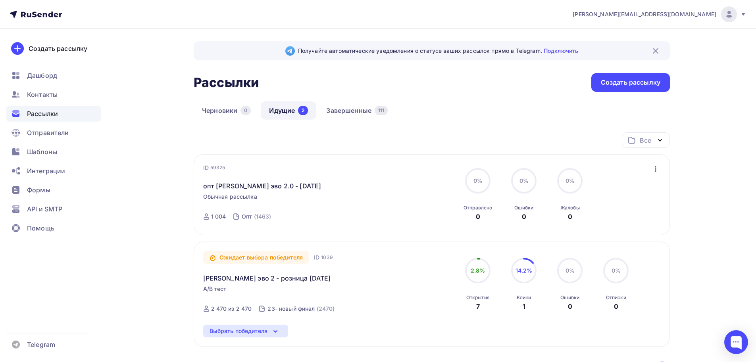
click at [256, 324] on div "Ожидает выбора победителя ID 1039 мевиус эво 2 - розница 15.08.2025 A/B тест От…" at bounding box center [432, 293] width 477 height 105
click at [264, 332] on div "Выбрать победителя" at bounding box center [239, 331] width 58 height 10
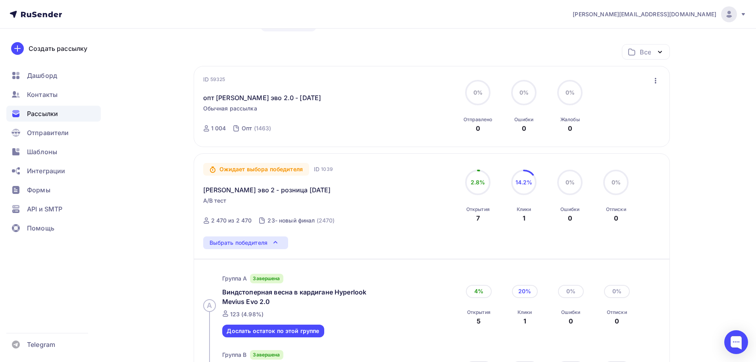
scroll to position [199, 0]
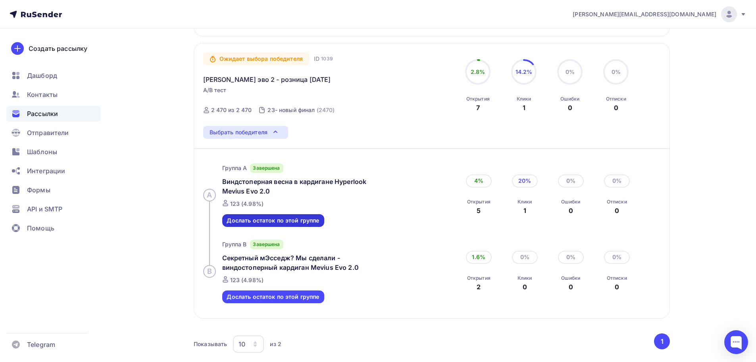
click at [316, 223] on div "Дослать остаток по этой группе" at bounding box center [273, 220] width 93 height 9
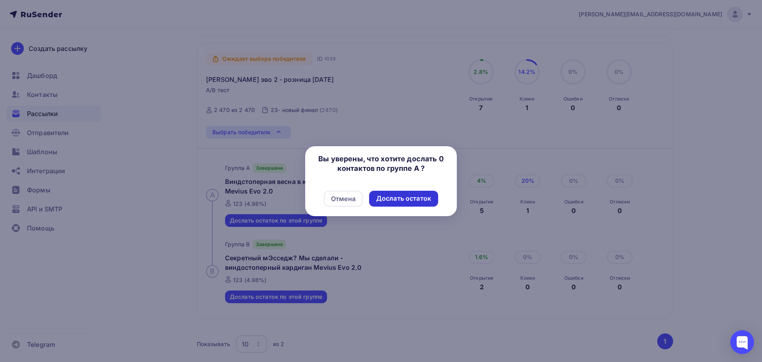
click at [405, 201] on div "Дослать остаток" at bounding box center [403, 198] width 55 height 9
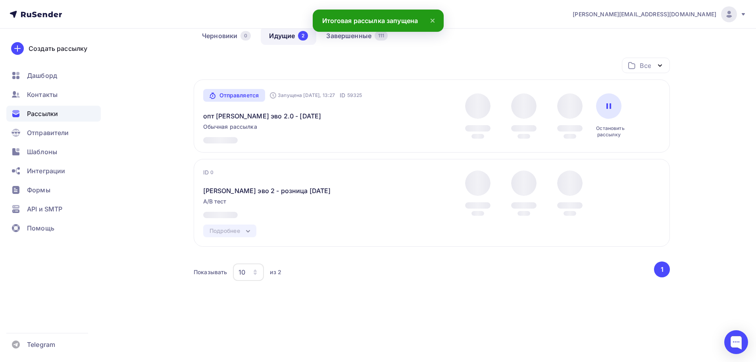
scroll to position [0, 0]
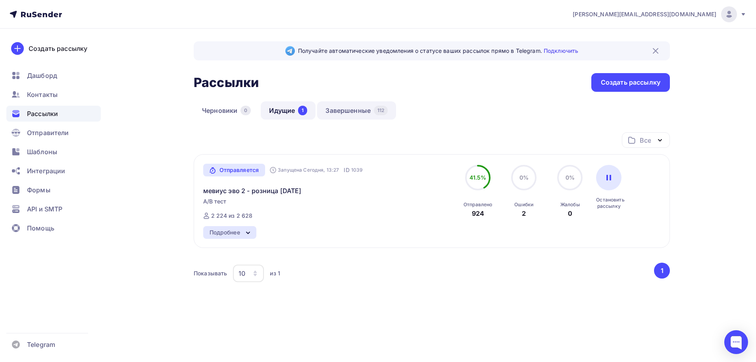
click at [334, 111] on link "Завершенные 112" at bounding box center [356, 110] width 79 height 18
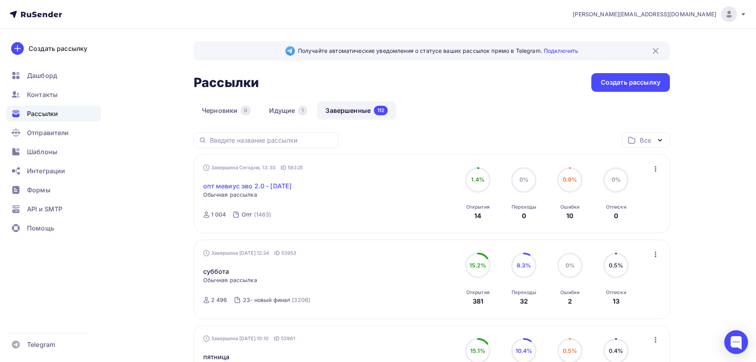
click at [289, 185] on link "опт мевиус эво 2.0 - [DATE]" at bounding box center [247, 186] width 89 height 10
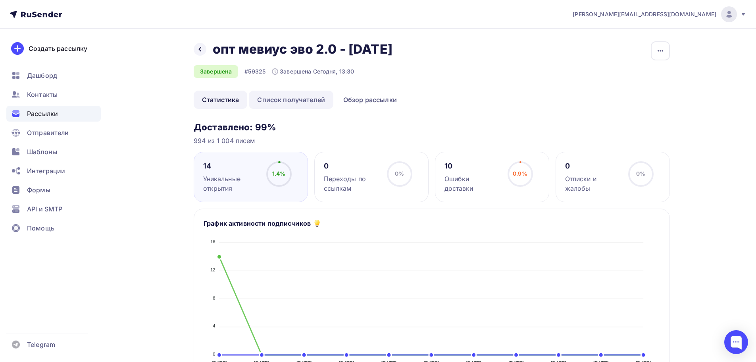
click at [302, 99] on link "Список получателей" at bounding box center [291, 100] width 85 height 18
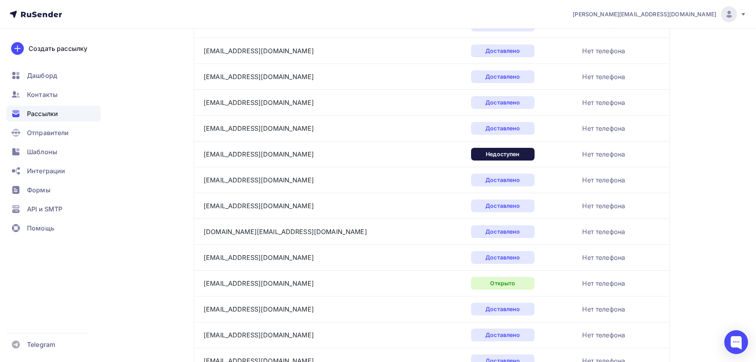
scroll to position [1159, 0]
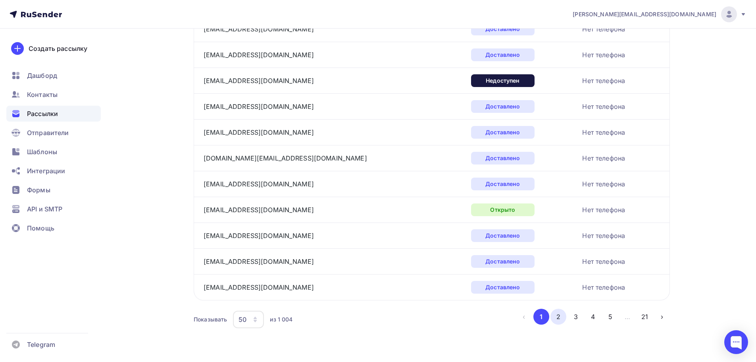
click at [565, 316] on button "2" at bounding box center [559, 317] width 16 height 16
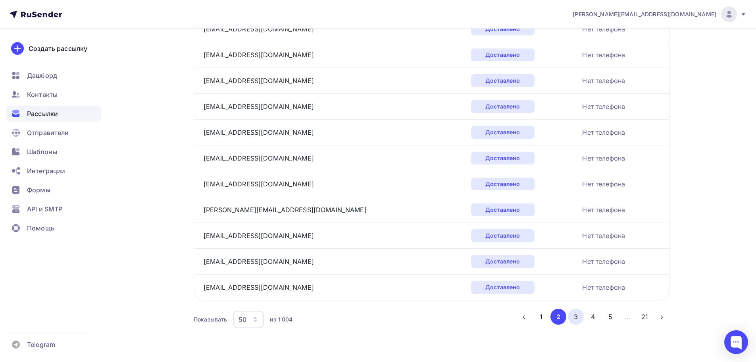
click at [573, 316] on button "3" at bounding box center [576, 317] width 16 height 16
click at [593, 322] on button "4" at bounding box center [593, 317] width 16 height 16
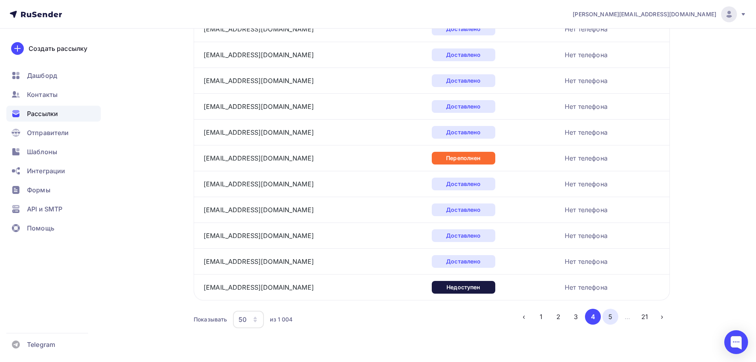
click at [605, 319] on button "5" at bounding box center [611, 317] width 16 height 16
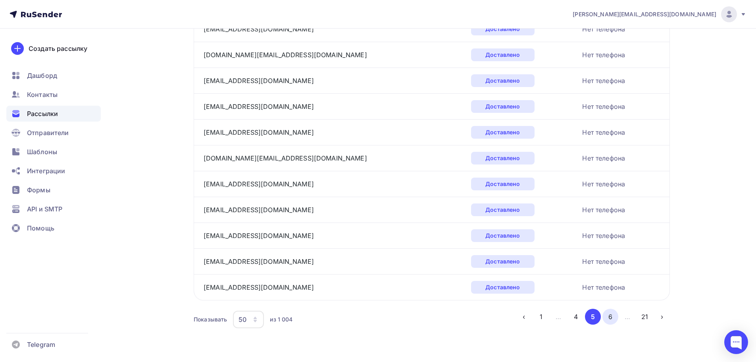
click at [615, 316] on button "6" at bounding box center [611, 317] width 16 height 16
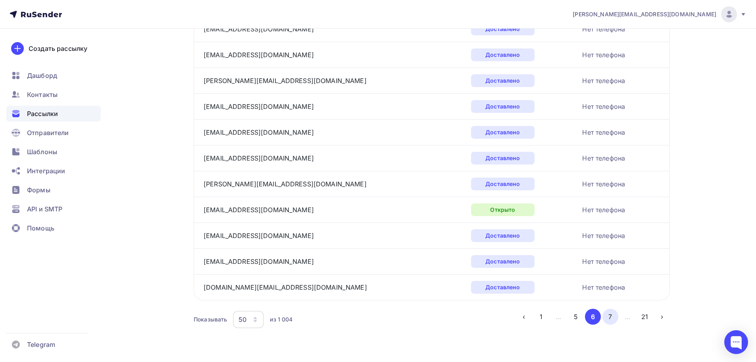
click at [612, 320] on button "7" at bounding box center [611, 317] width 16 height 16
click at [616, 322] on button "8" at bounding box center [611, 317] width 16 height 16
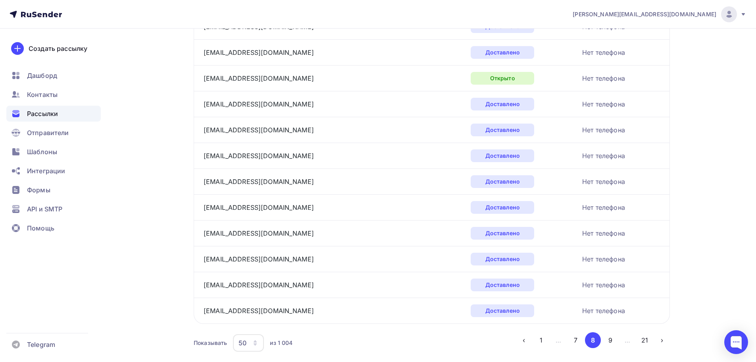
scroll to position [1159, 0]
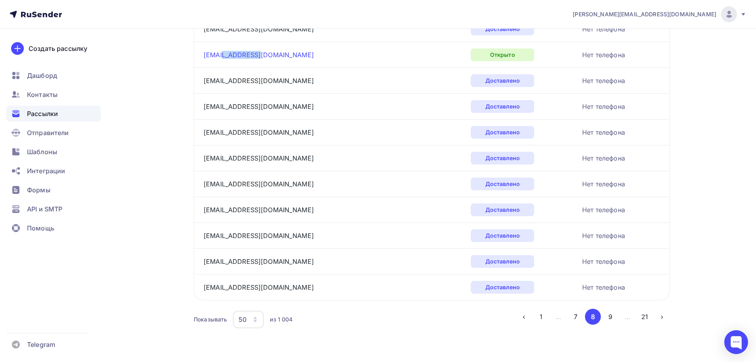
drag, startPoint x: 259, startPoint y: 54, endPoint x: 223, endPoint y: 57, distance: 36.2
click at [223, 57] on div "[EMAIL_ADDRESS][DOMAIN_NAME]" at bounding box center [303, 54] width 199 height 13
copy link "[DOMAIN_NAME]"
click at [232, 54] on link "[EMAIL_ADDRESS][DOMAIN_NAME]" at bounding box center [259, 55] width 110 height 8
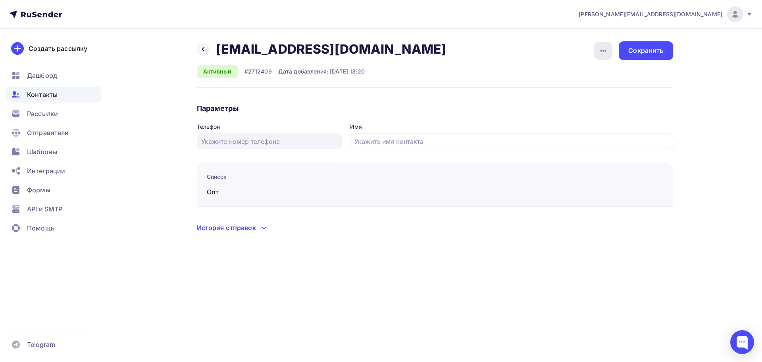
click at [606, 53] on icon "button" at bounding box center [604, 51] width 10 height 10
click at [580, 75] on div "Удалить" at bounding box center [573, 76] width 76 height 10
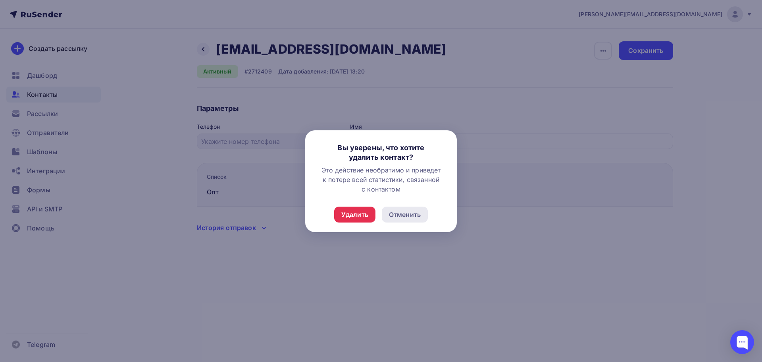
click at [415, 215] on div "Отменить" at bounding box center [405, 215] width 32 height 10
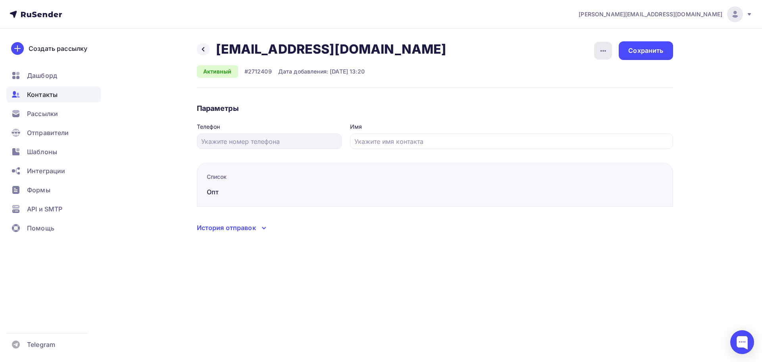
click at [605, 51] on icon "button" at bounding box center [604, 51] width 10 height 10
click at [573, 89] on div "Отписать" at bounding box center [573, 92] width 76 height 10
click at [602, 53] on icon "button" at bounding box center [604, 51] width 10 height 10
click at [581, 76] on div "Удалить" at bounding box center [573, 76] width 76 height 10
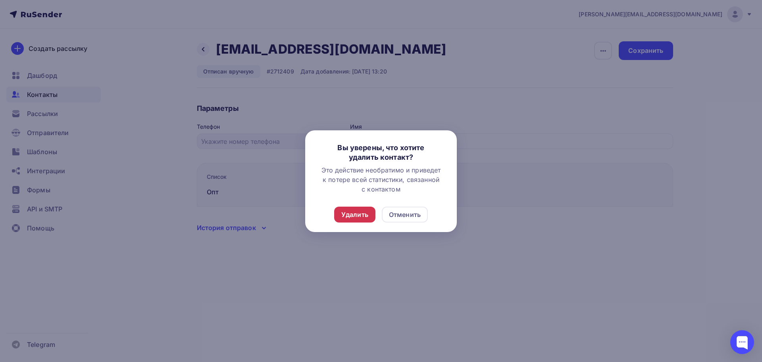
click at [357, 220] on div "Удалить" at bounding box center [354, 214] width 41 height 16
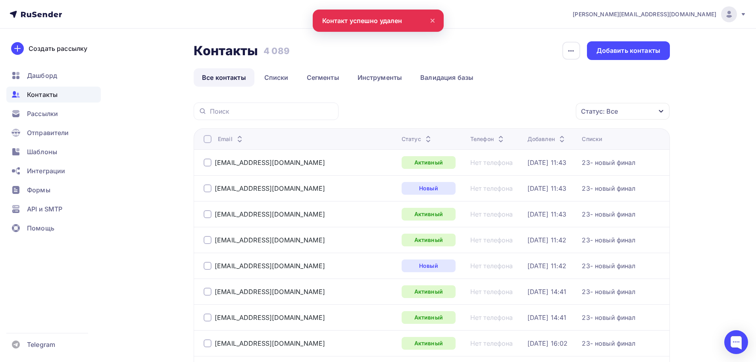
click at [230, 77] on link "Все контакты" at bounding box center [224, 77] width 61 height 18
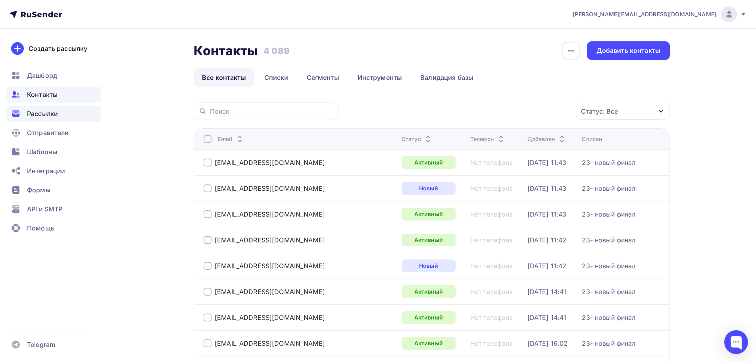
click at [54, 108] on div "Рассылки" at bounding box center [53, 114] width 95 height 16
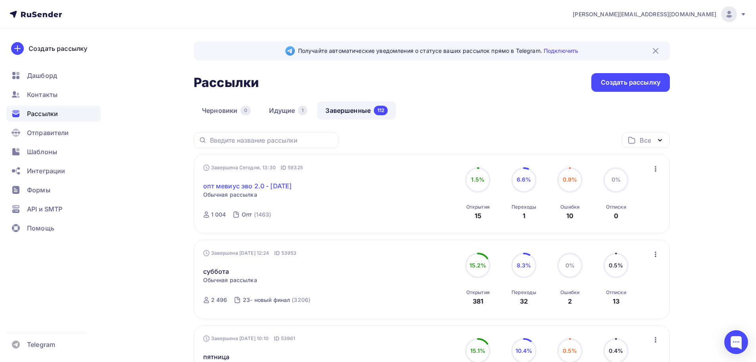
click at [266, 183] on link "опт мевиус эво 2.0 - [DATE]" at bounding box center [247, 186] width 89 height 10
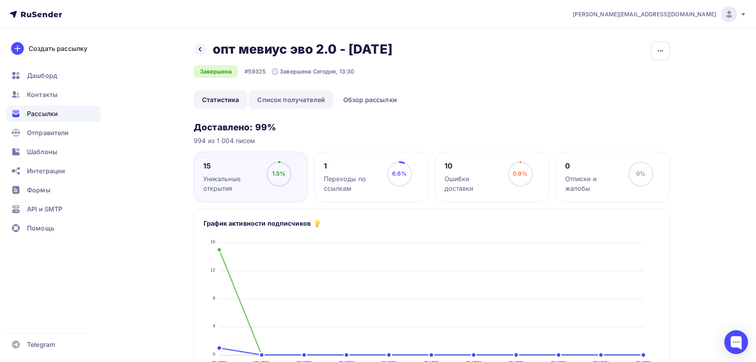
click at [300, 100] on link "Список получателей" at bounding box center [291, 100] width 85 height 18
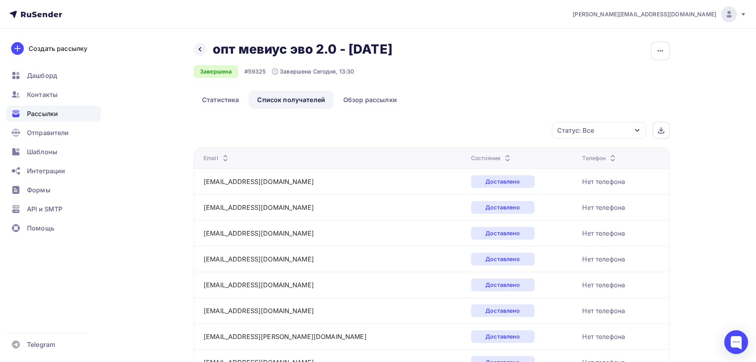
click at [619, 129] on div "Статус: Все" at bounding box center [599, 130] width 94 height 17
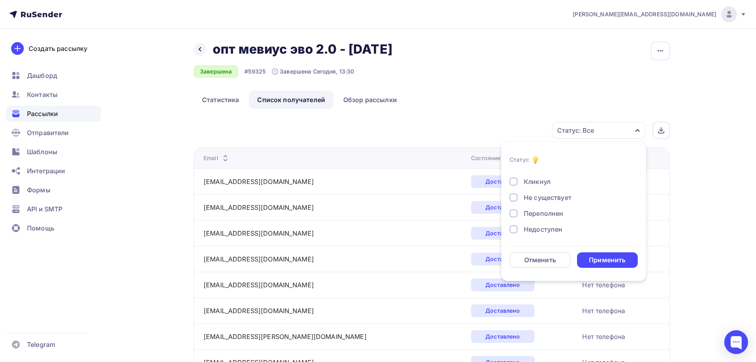
scroll to position [40, 0]
click at [548, 186] on div "Не существует" at bounding box center [548, 184] width 48 height 10
click at [546, 199] on div "Переполнен" at bounding box center [543, 200] width 39 height 10
click at [546, 213] on div "Недоступен" at bounding box center [543, 215] width 39 height 10
click at [597, 256] on div "Применить" at bounding box center [607, 259] width 37 height 9
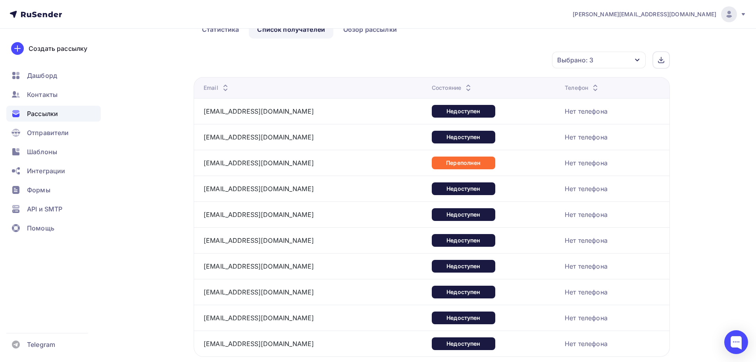
scroll to position [0, 0]
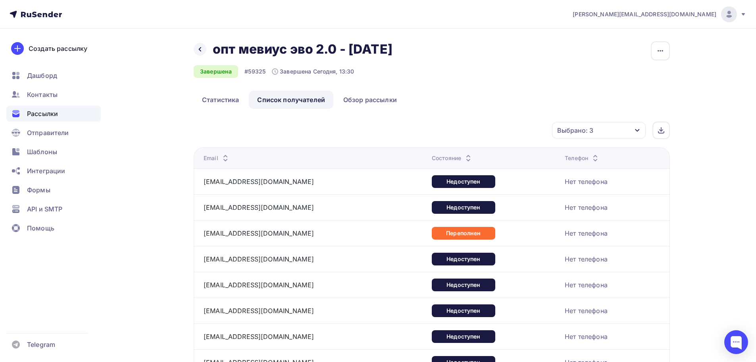
click at [278, 178] on div "[EMAIL_ADDRESS][DOMAIN_NAME]" at bounding box center [303, 181] width 199 height 13
click at [239, 181] on link "[EMAIL_ADDRESS][DOMAIN_NAME]" at bounding box center [259, 182] width 110 height 8
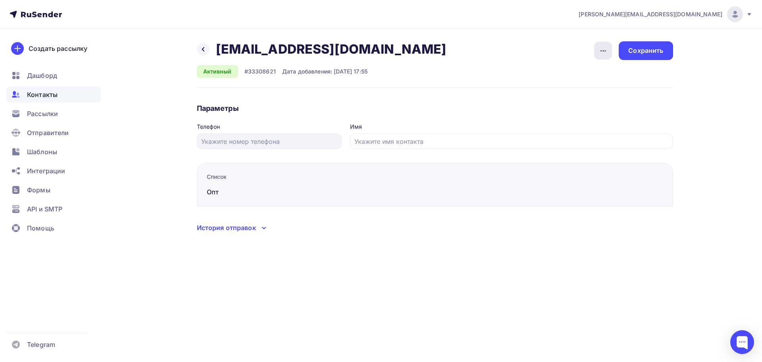
click at [603, 56] on div "button" at bounding box center [603, 51] width 18 height 18
click at [586, 87] on div "Отписать" at bounding box center [573, 92] width 76 height 10
click at [602, 56] on div "button" at bounding box center [603, 51] width 18 height 18
click at [591, 78] on div "Удалить" at bounding box center [573, 76] width 76 height 10
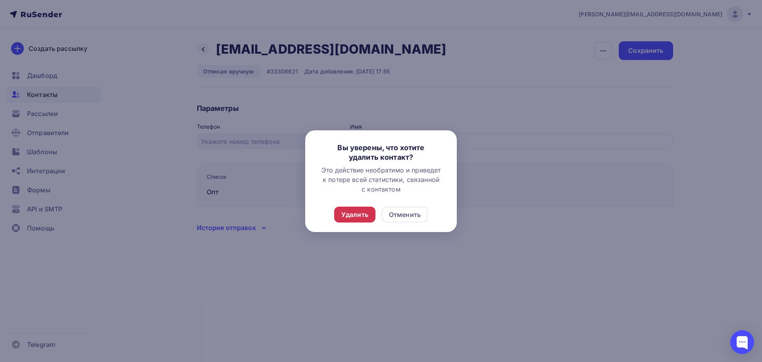
click at [359, 214] on div "Удалить" at bounding box center [355, 215] width 27 height 10
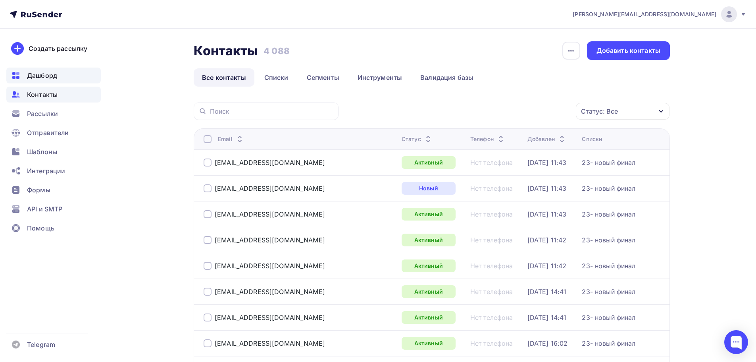
click at [52, 73] on span "Дашборд" at bounding box center [42, 76] width 30 height 10
